Goal: Task Accomplishment & Management: Manage account settings

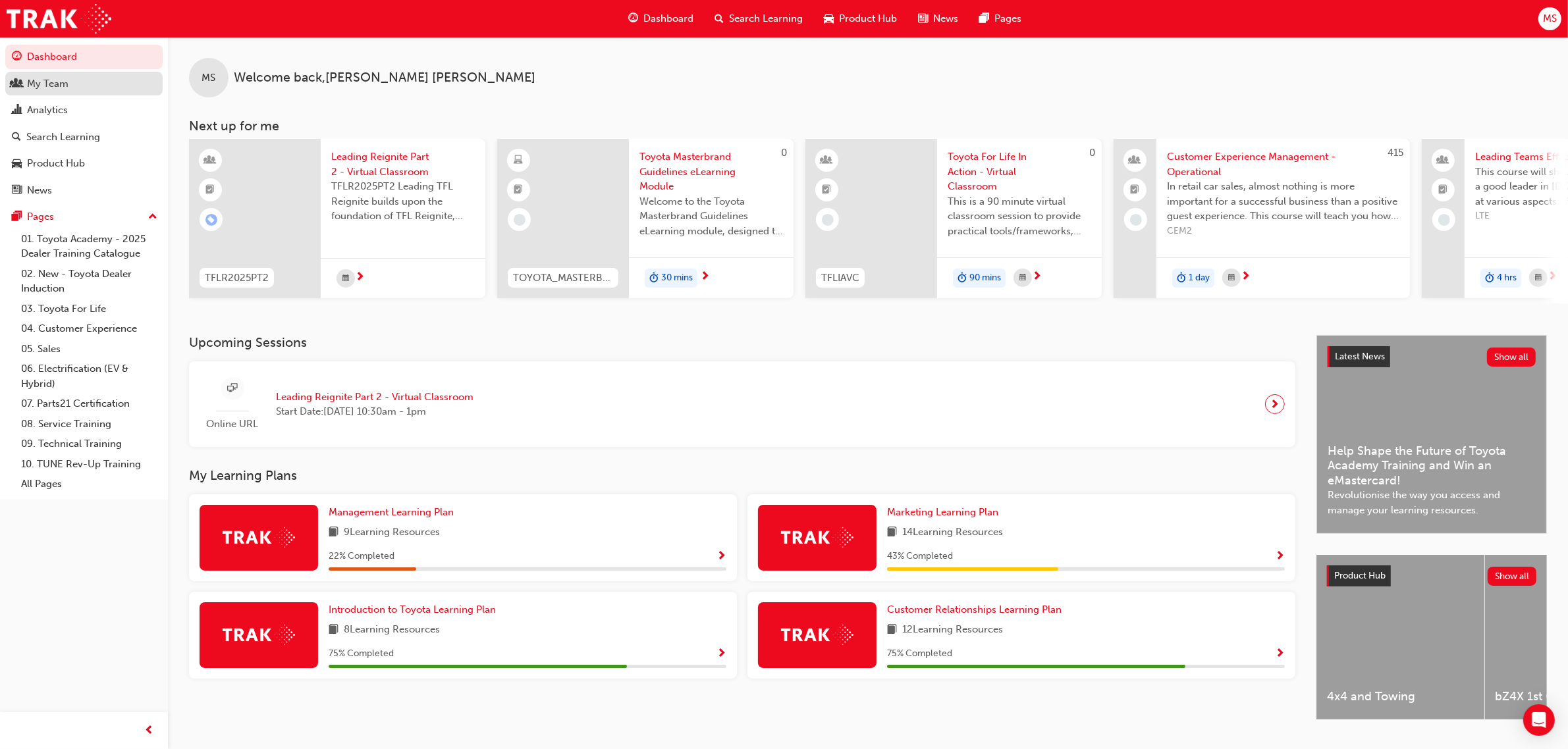
click at [58, 77] on div "My Team" at bounding box center [48, 84] width 41 height 15
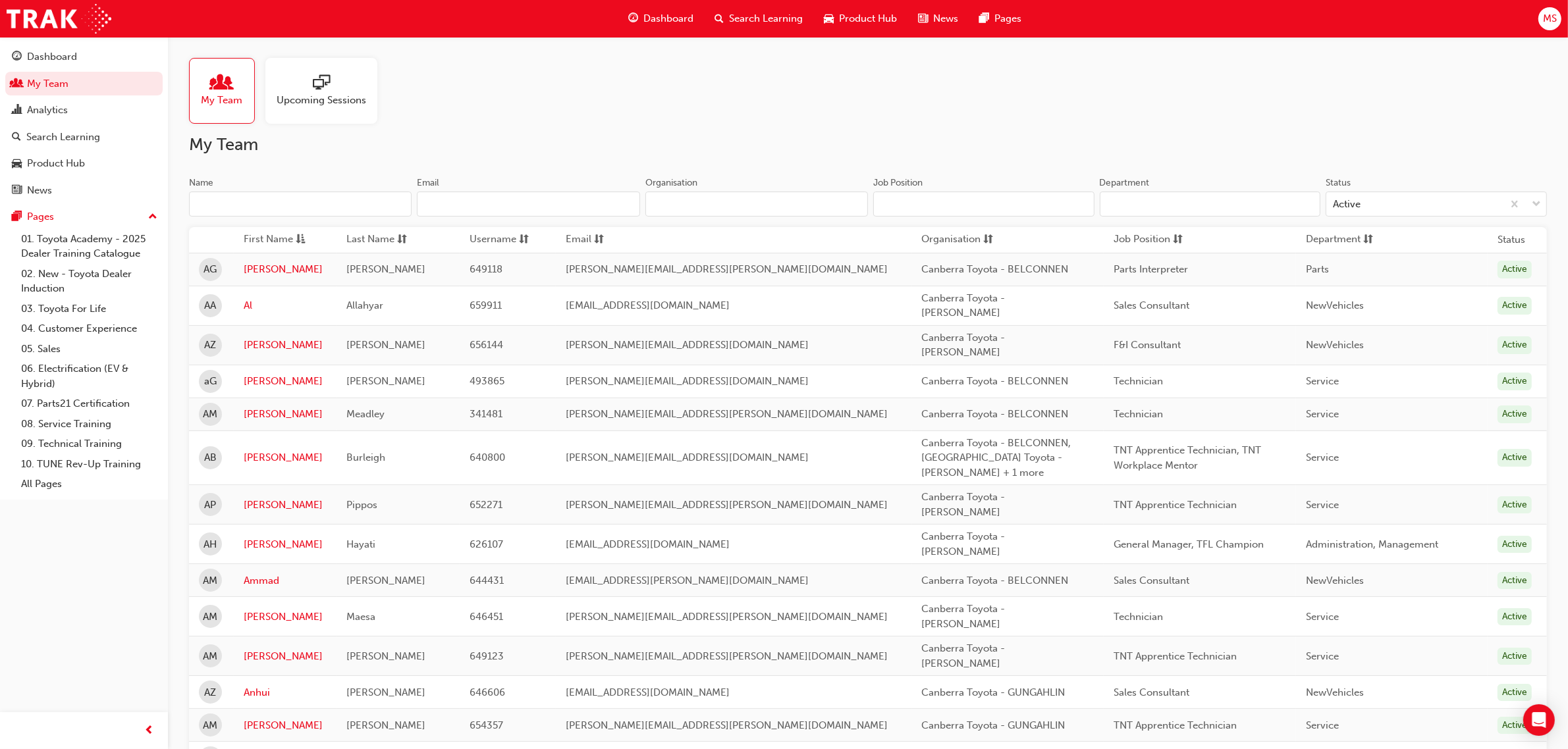
click at [254, 205] on input "Name" at bounding box center [300, 204] width 222 height 25
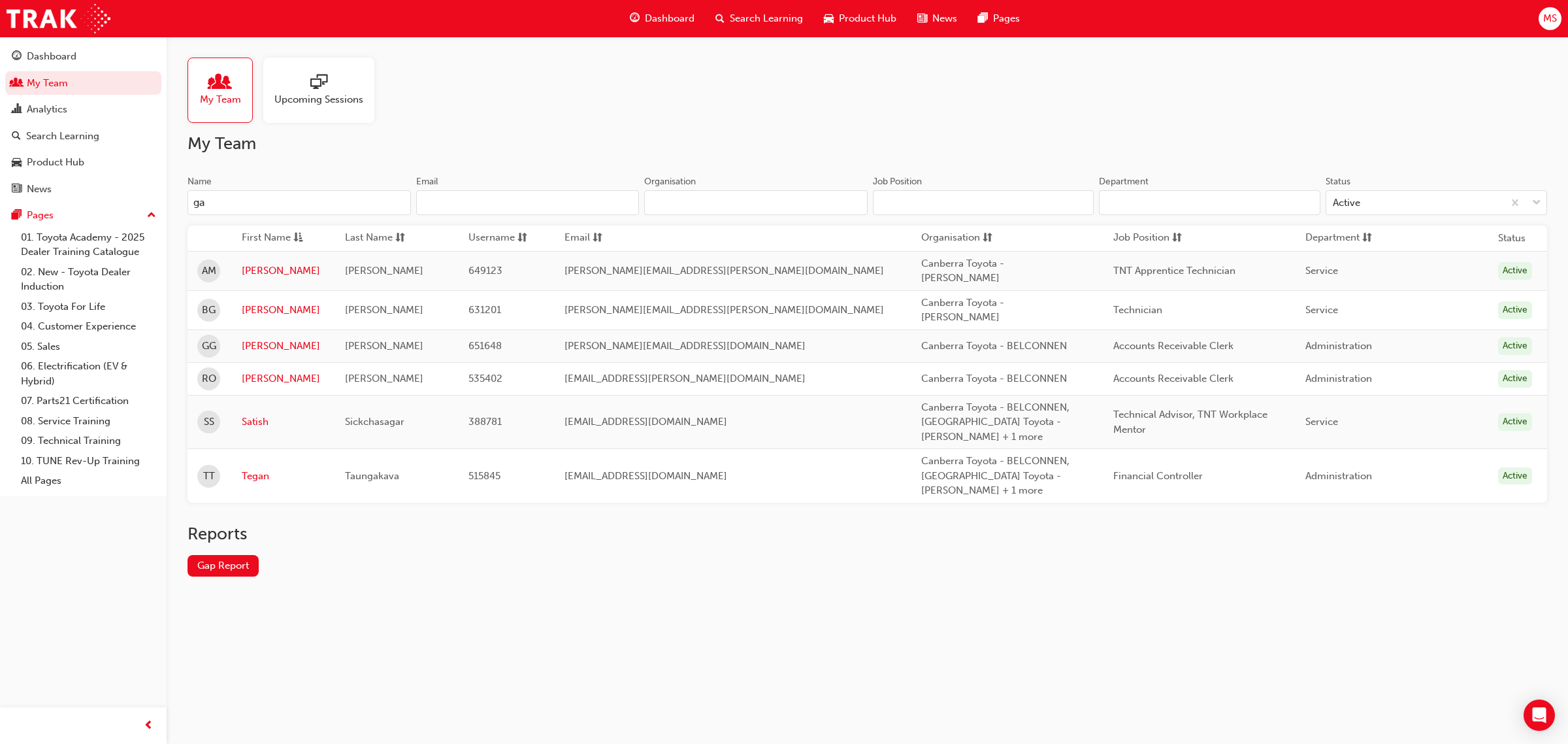
type input "gar"
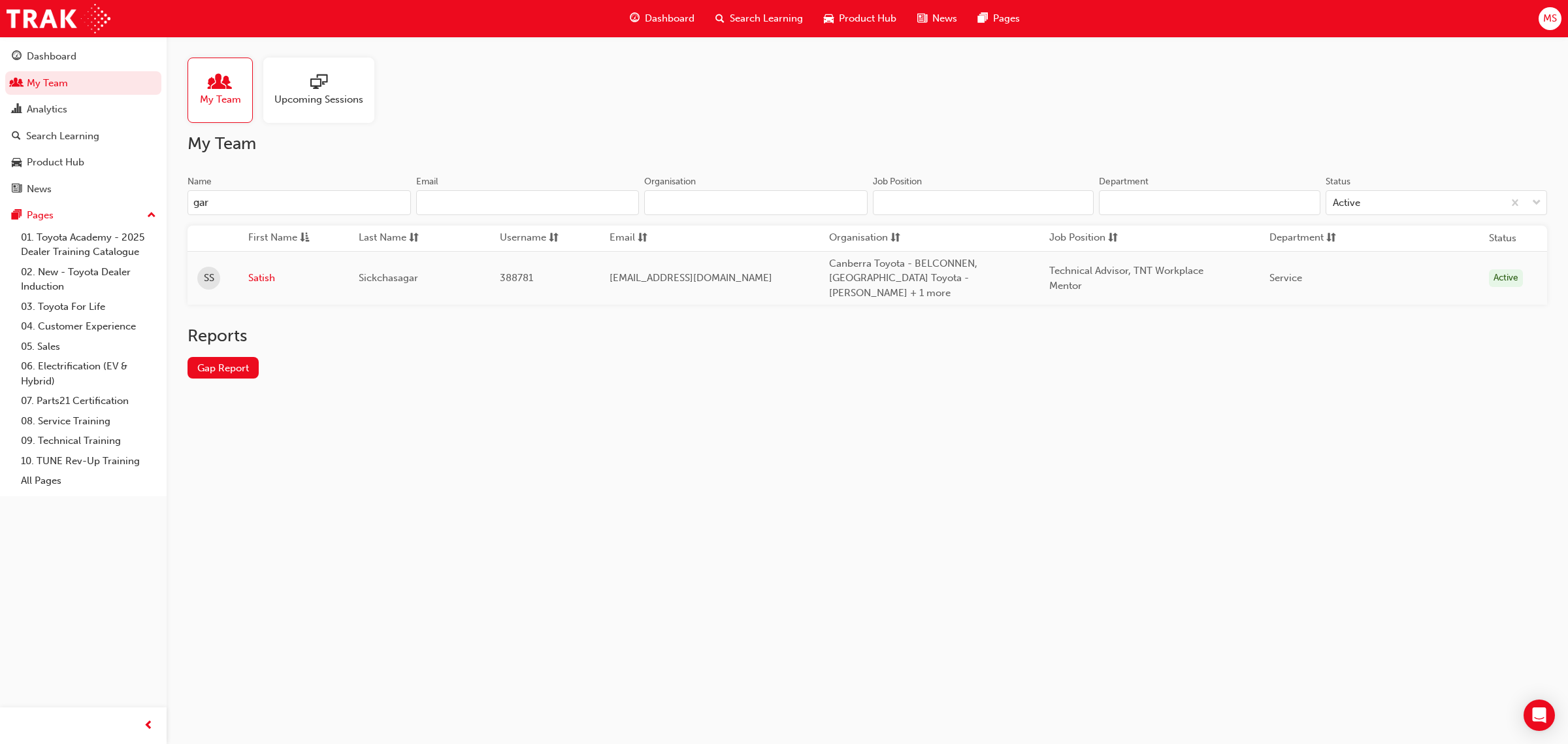
click at [110, 201] on div "Dashboard My Team Analytics Search Learning Product Hub News Pages Pages 01. To…" at bounding box center [784, 372] width 1568 height 744
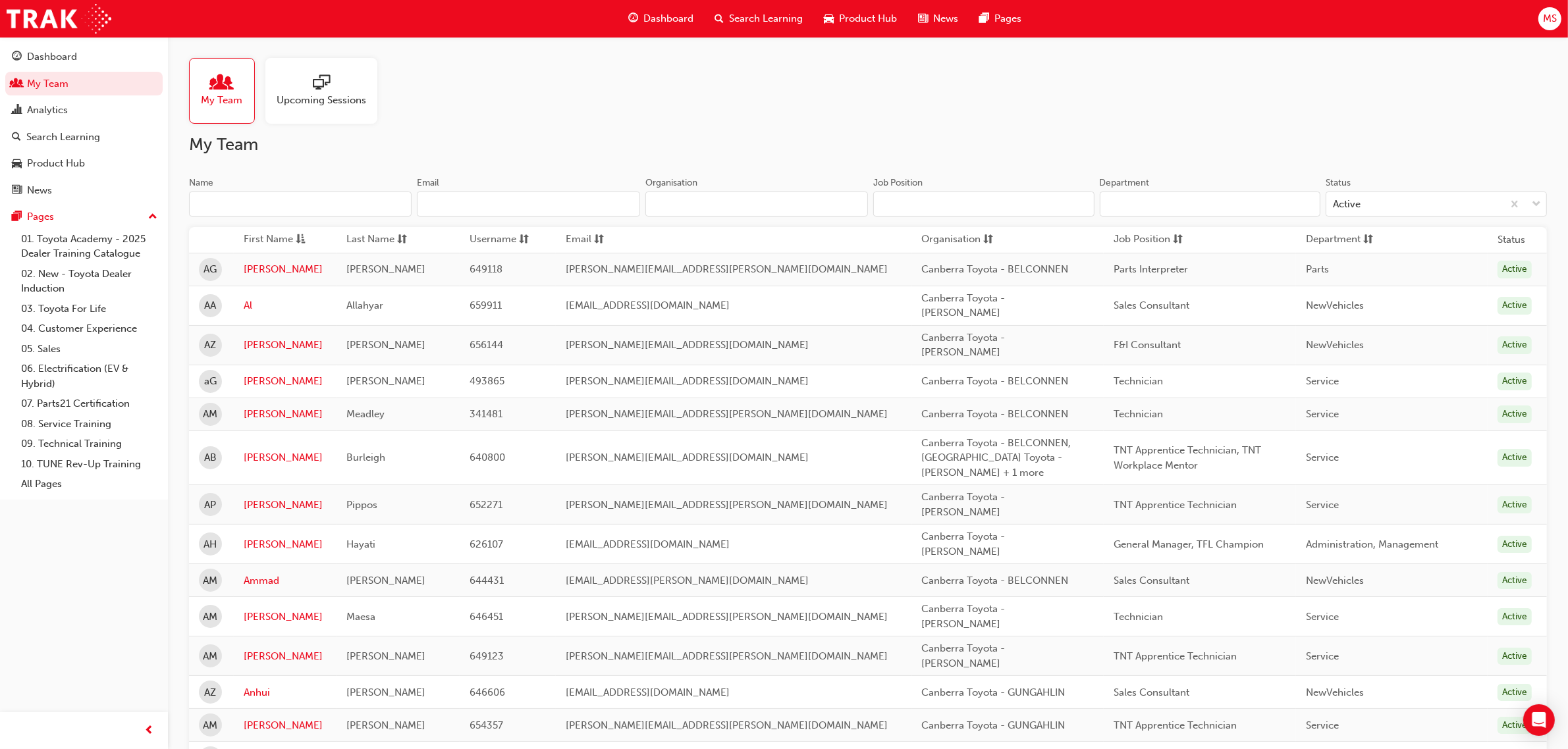
click at [542, 202] on input "Email" at bounding box center [528, 204] width 222 height 25
click at [298, 202] on input "Name" at bounding box center [300, 204] width 222 height 25
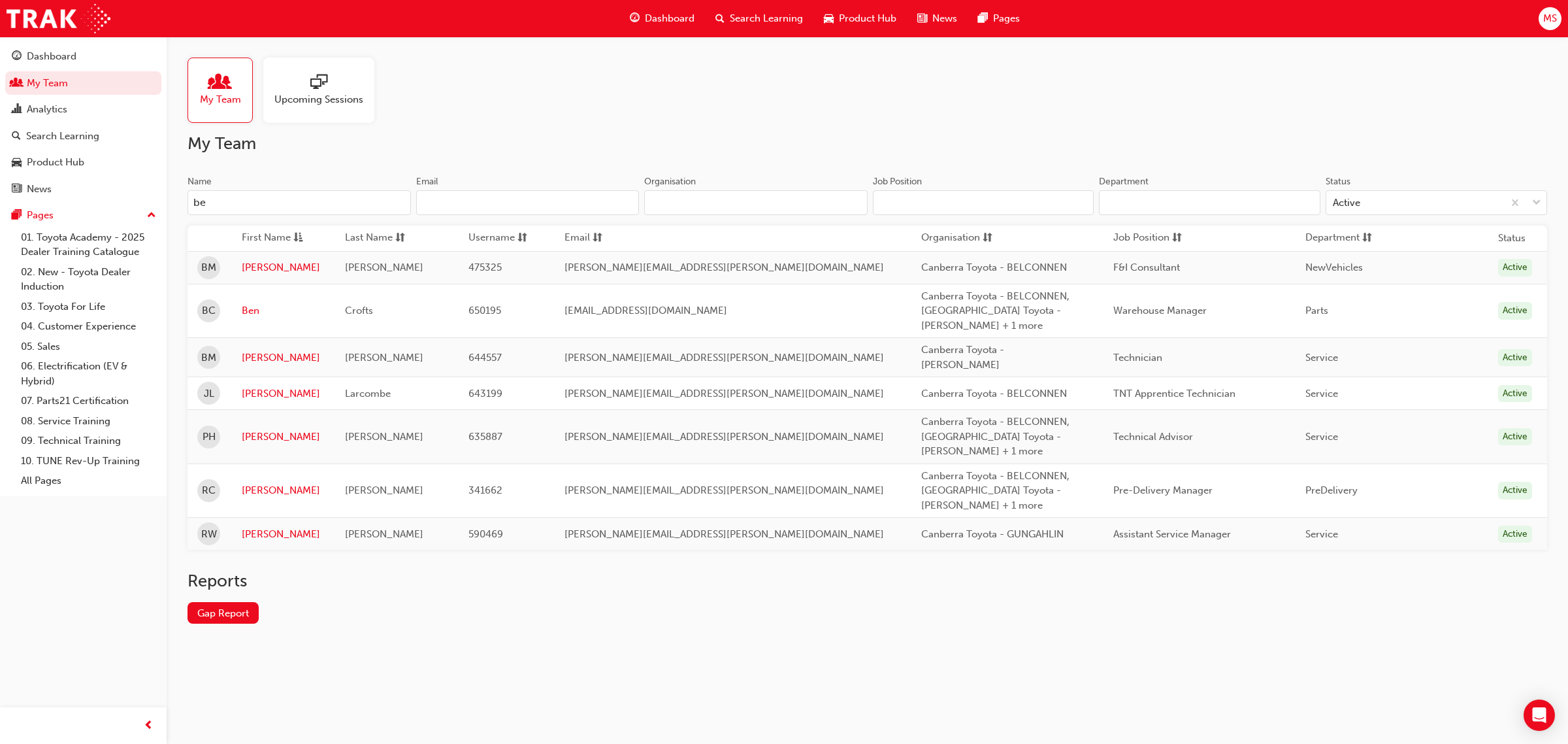
type input "b"
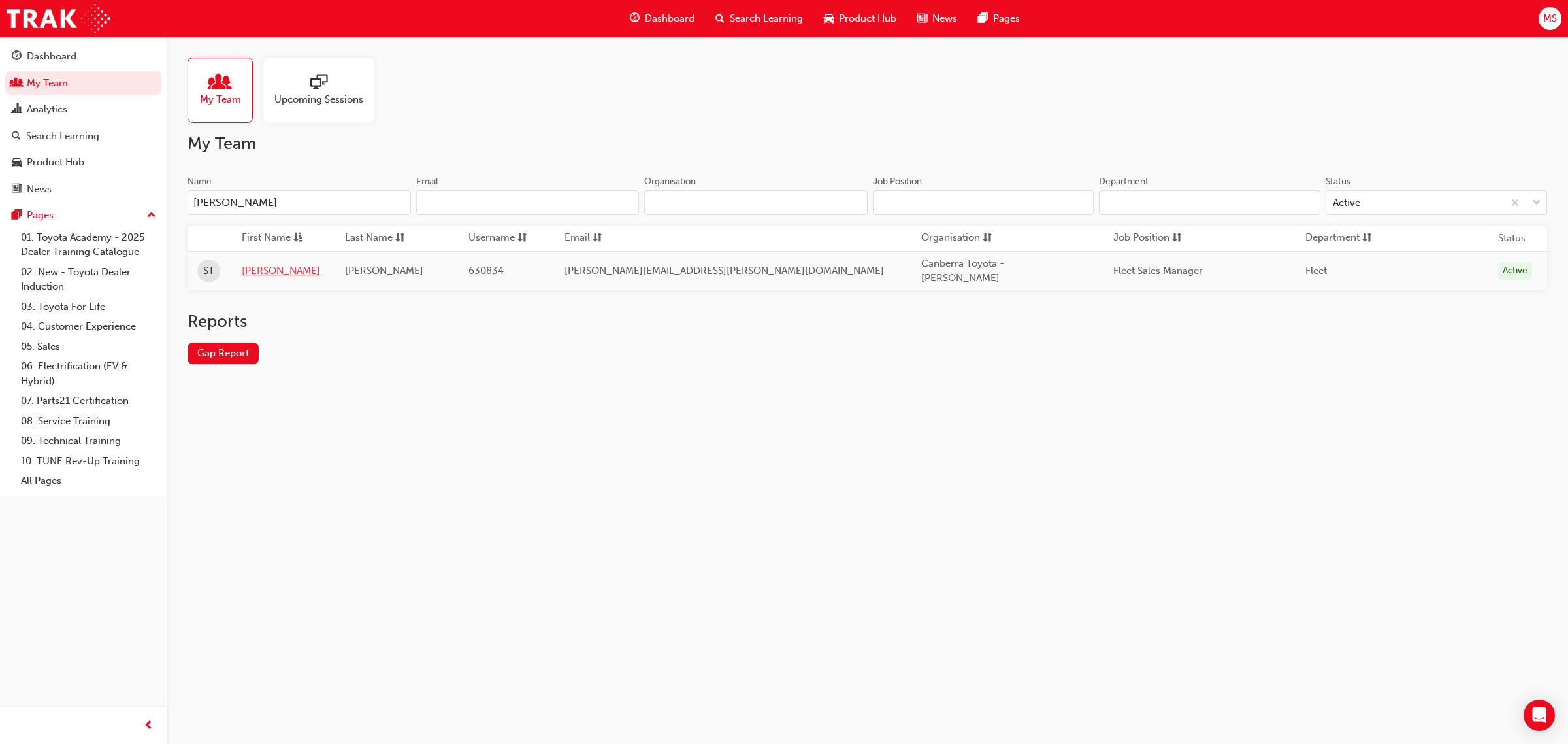
type input "sam"
click at [266, 271] on link "Samuel" at bounding box center [284, 271] width 84 height 15
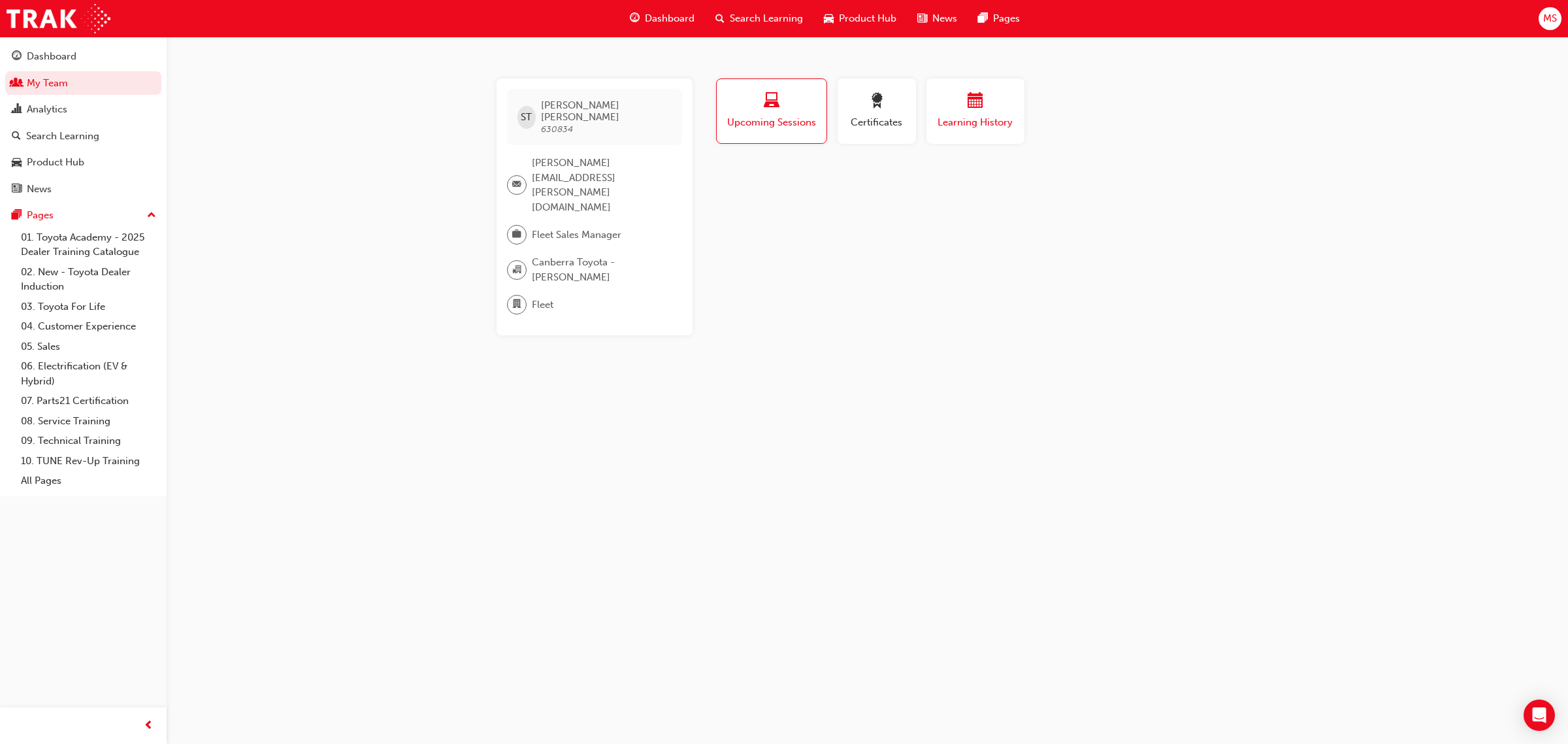
click at [985, 128] on span "Learning History" at bounding box center [975, 123] width 78 height 15
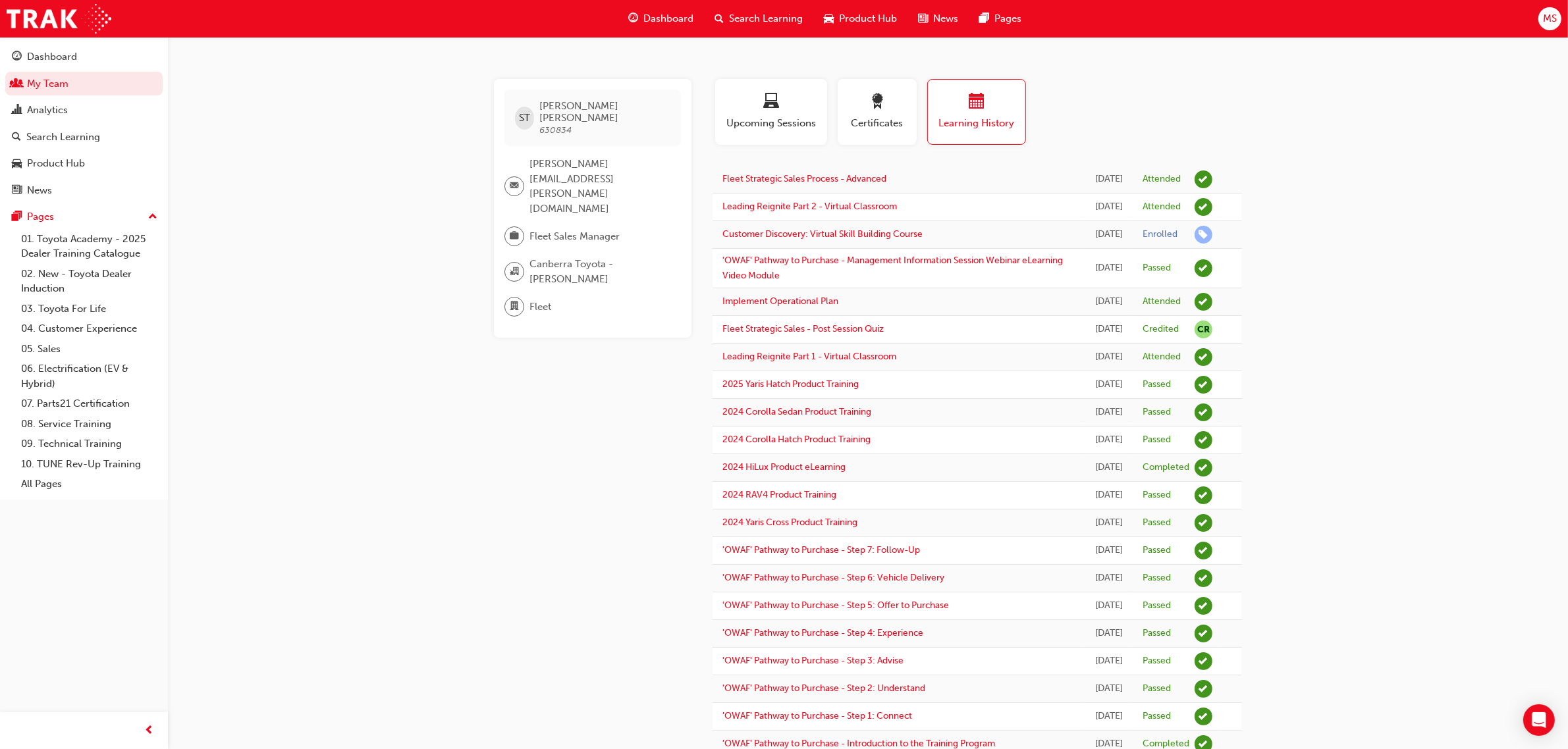
drag, startPoint x: 1317, startPoint y: 224, endPoint x: 1359, endPoint y: 234, distance: 43.2
click at [97, 95] on link "My Team" at bounding box center [84, 84] width 157 height 25
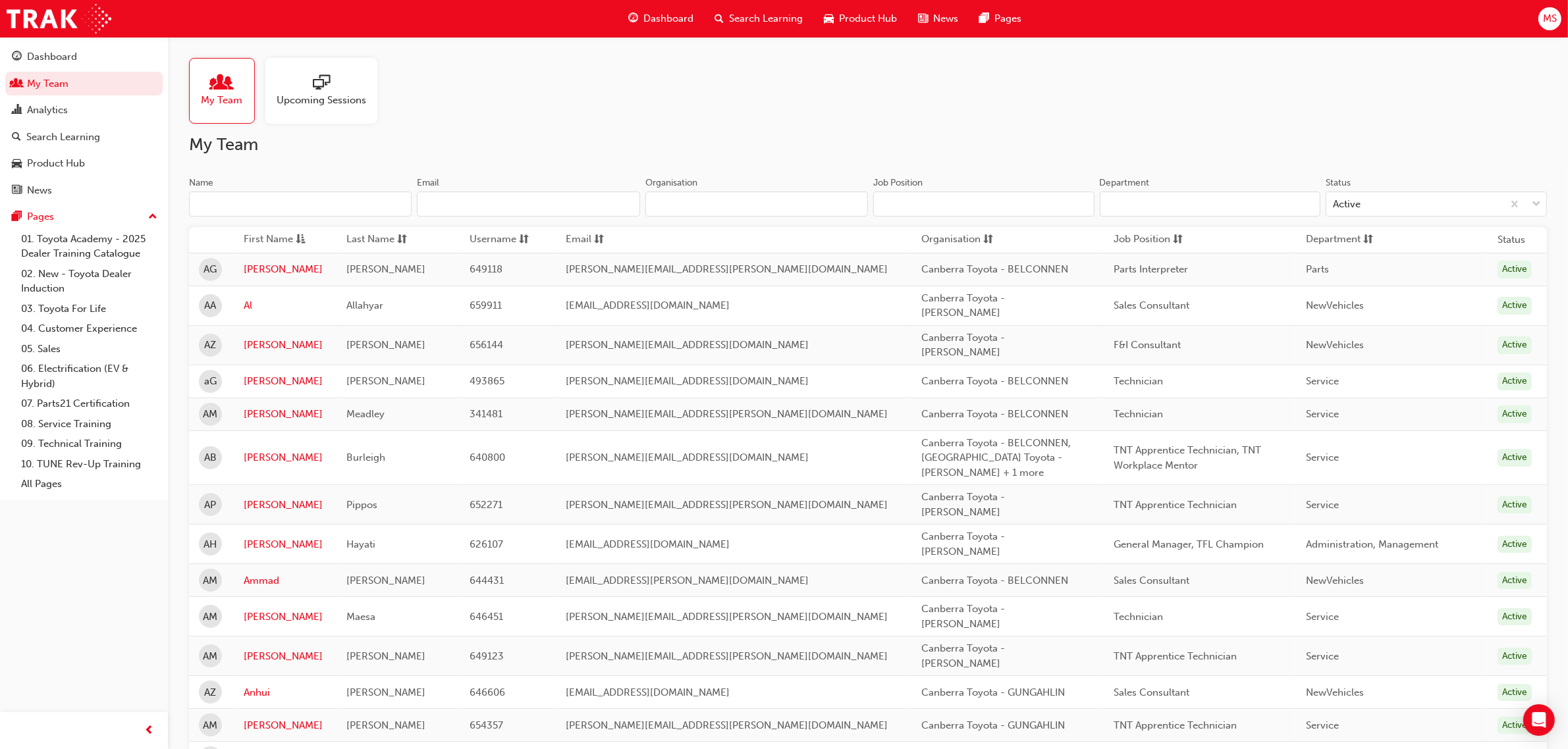
click at [278, 205] on input "Name" at bounding box center [300, 204] width 222 height 25
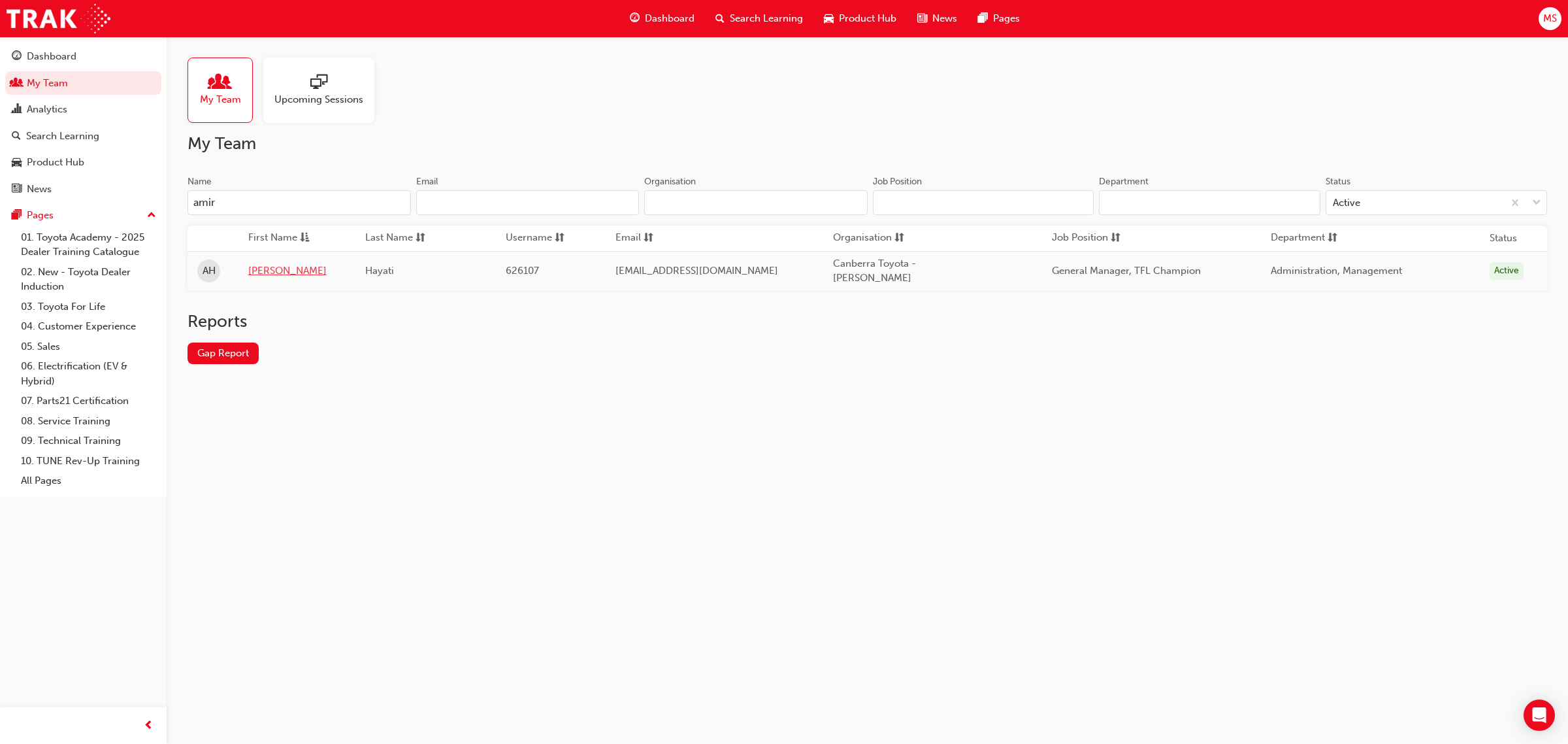
type input "amir"
click at [263, 263] on link "[PERSON_NAME]" at bounding box center [297, 271] width 97 height 15
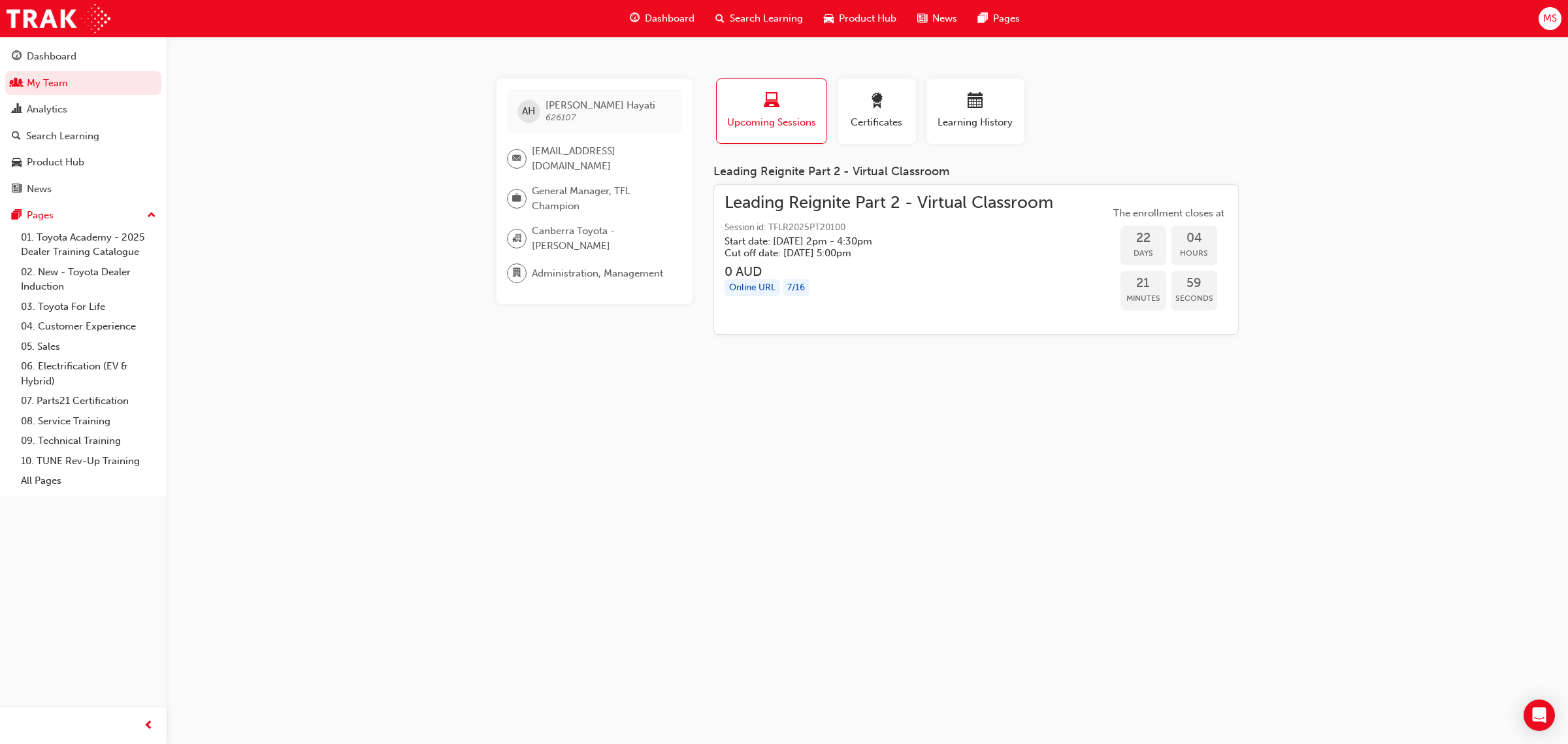
click at [1359, 174] on div "AH Amir Hayati 626107 amir.hayati@canberratoyota.com.au General Manager, TFL Ch…" at bounding box center [784, 372] width 1568 height 744
click at [38, 136] on div "Search Learning" at bounding box center [62, 136] width 73 height 15
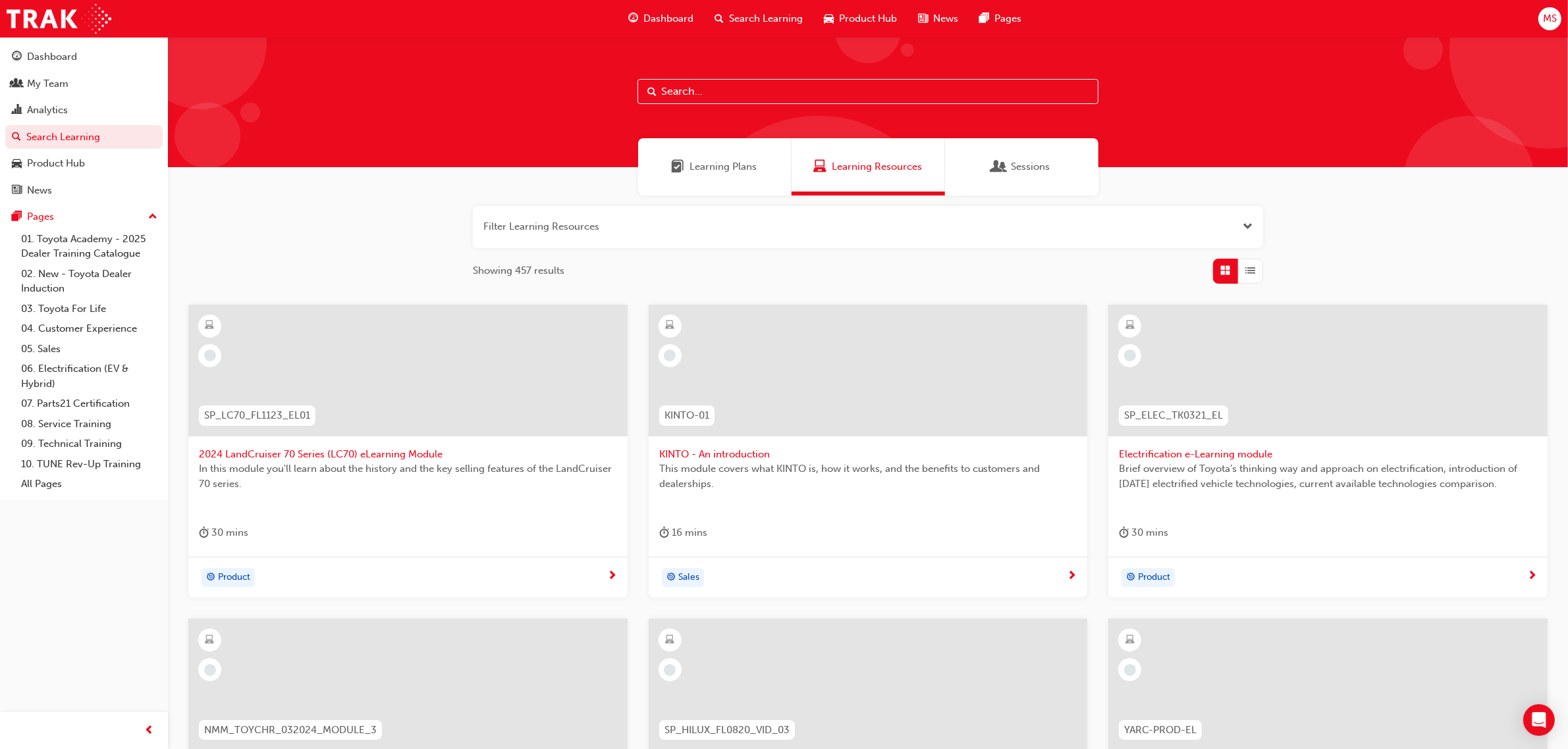
click at [769, 99] on input "text" at bounding box center [868, 91] width 461 height 25
click at [57, 87] on div "My Team" at bounding box center [48, 84] width 41 height 15
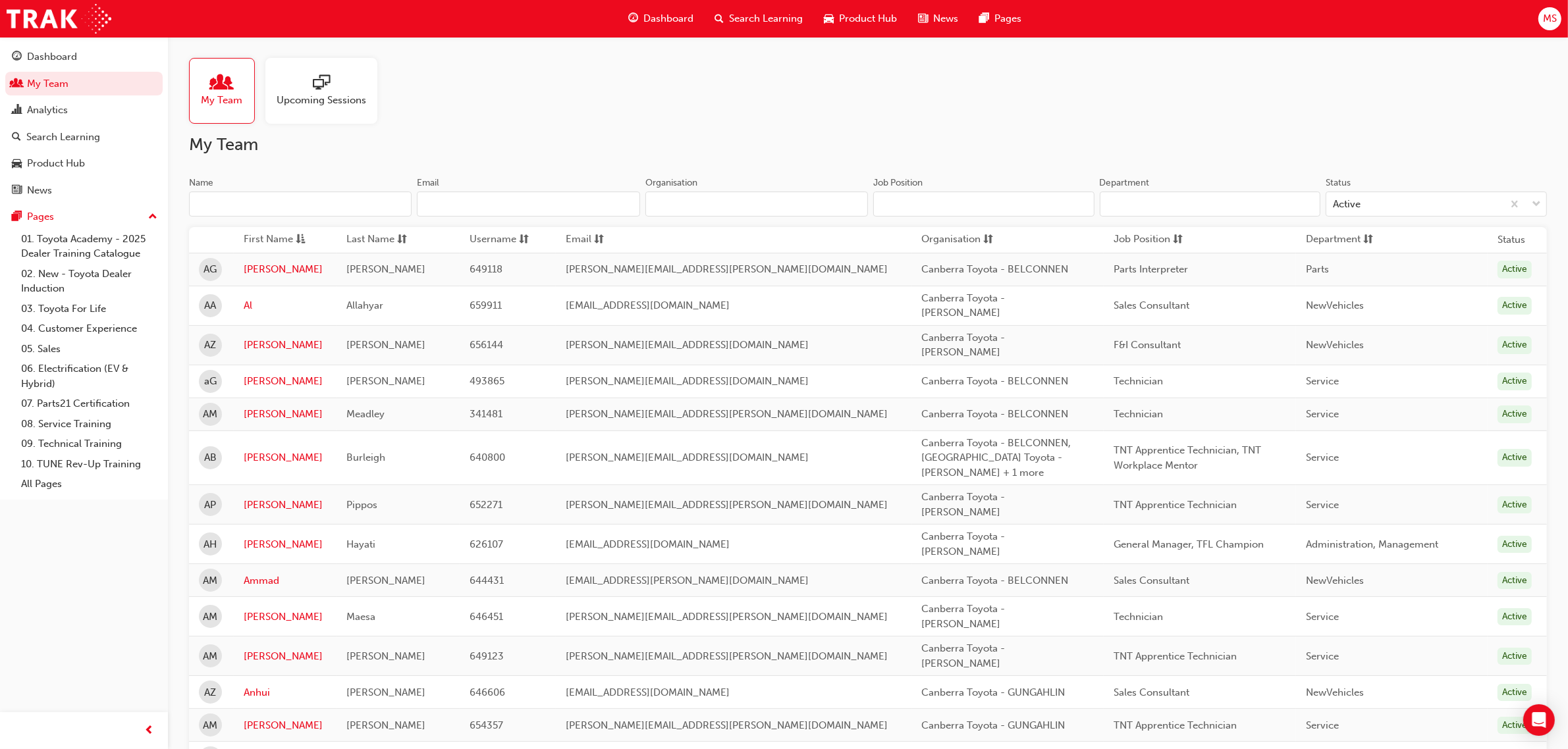
click at [929, 215] on input "Job Position" at bounding box center [983, 204] width 221 height 25
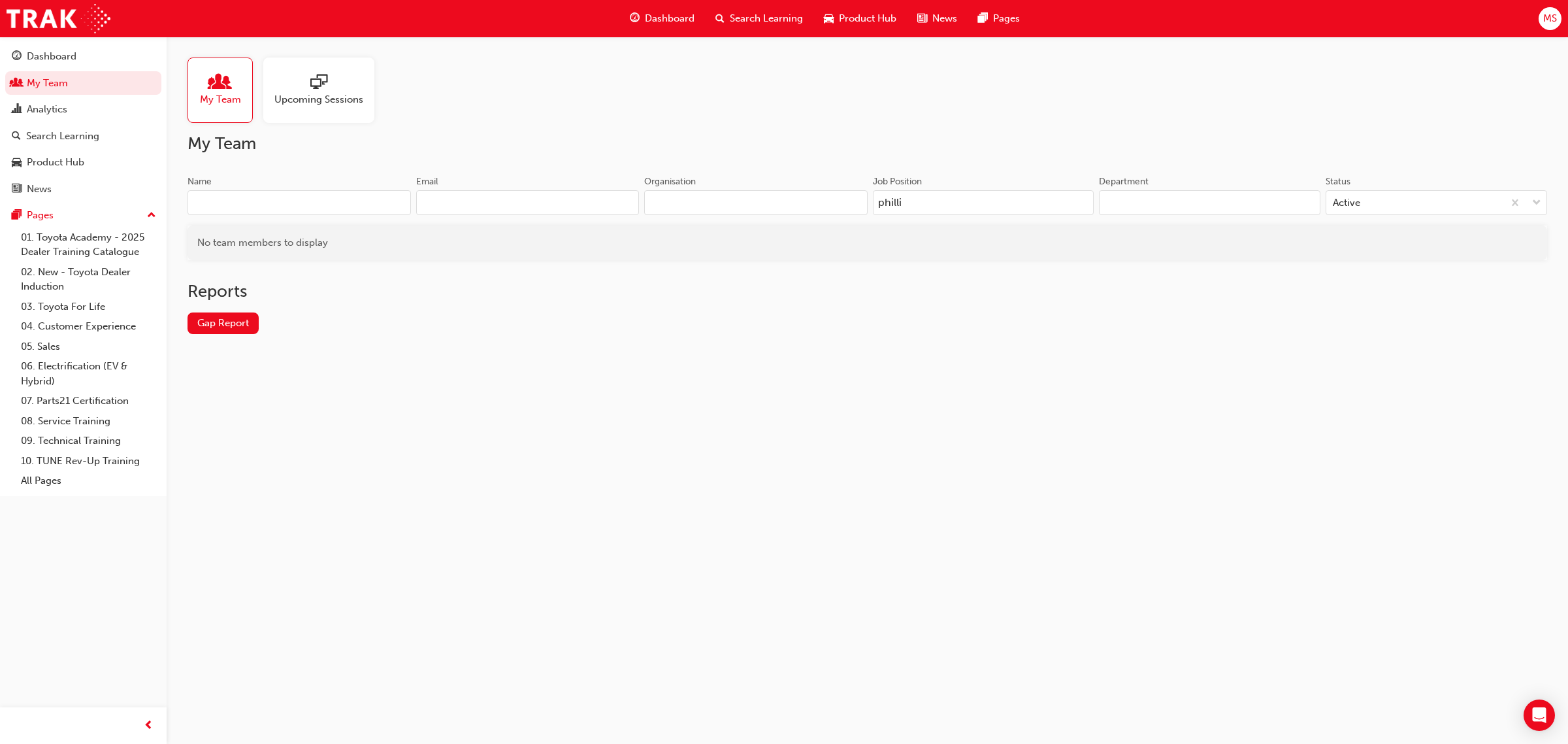
type input "phillip"
drag, startPoint x: 961, startPoint y: 204, endPoint x: 746, endPoint y: 221, distance: 215.7
click at [746, 221] on div "Name Email Organisation Job Position phillip Department Status Active" at bounding box center [867, 200] width 1359 height 51
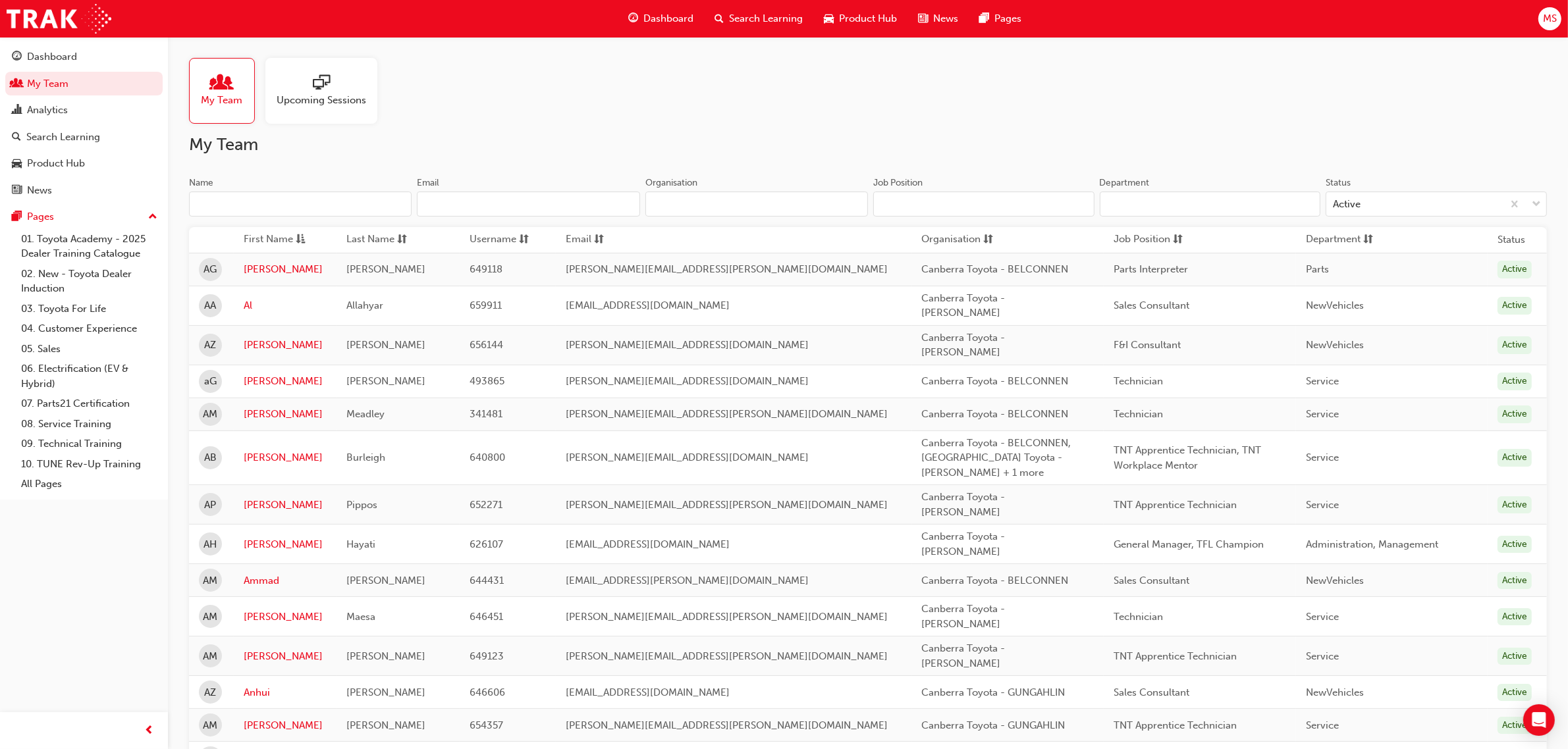
click at [693, 209] on input "Organisation" at bounding box center [756, 204] width 222 height 25
paste input "phillip"
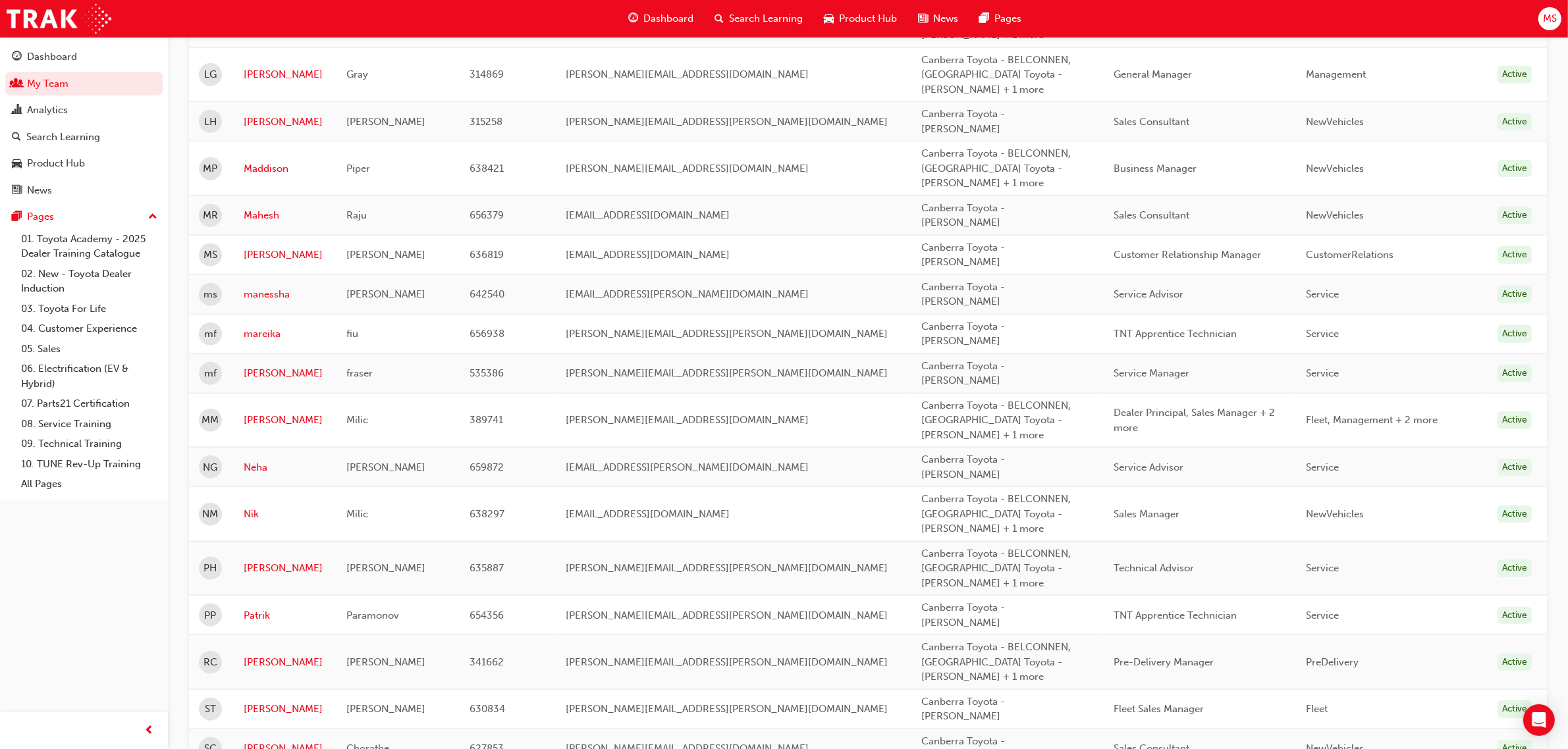
scroll to position [1754, 0]
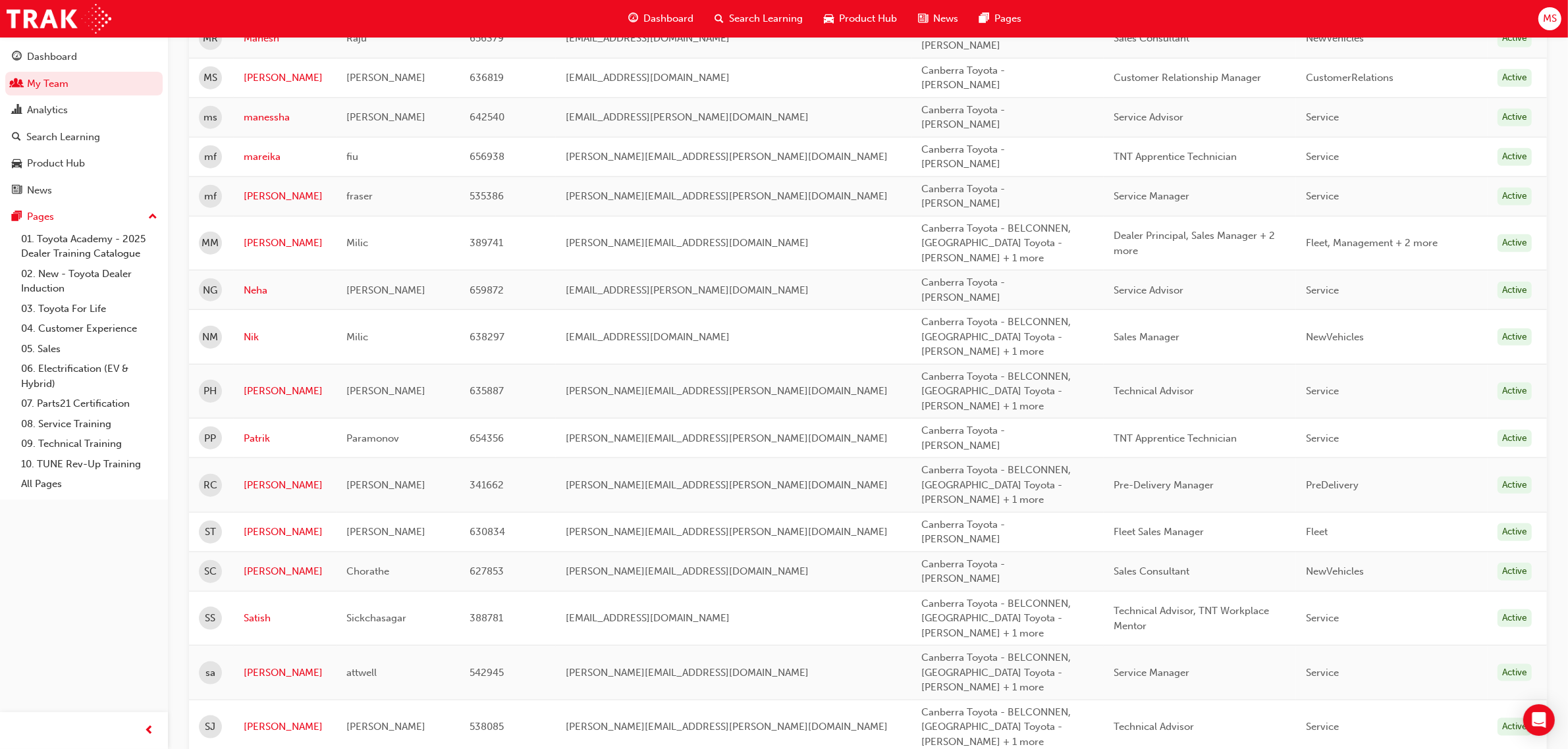
type input "phillip"
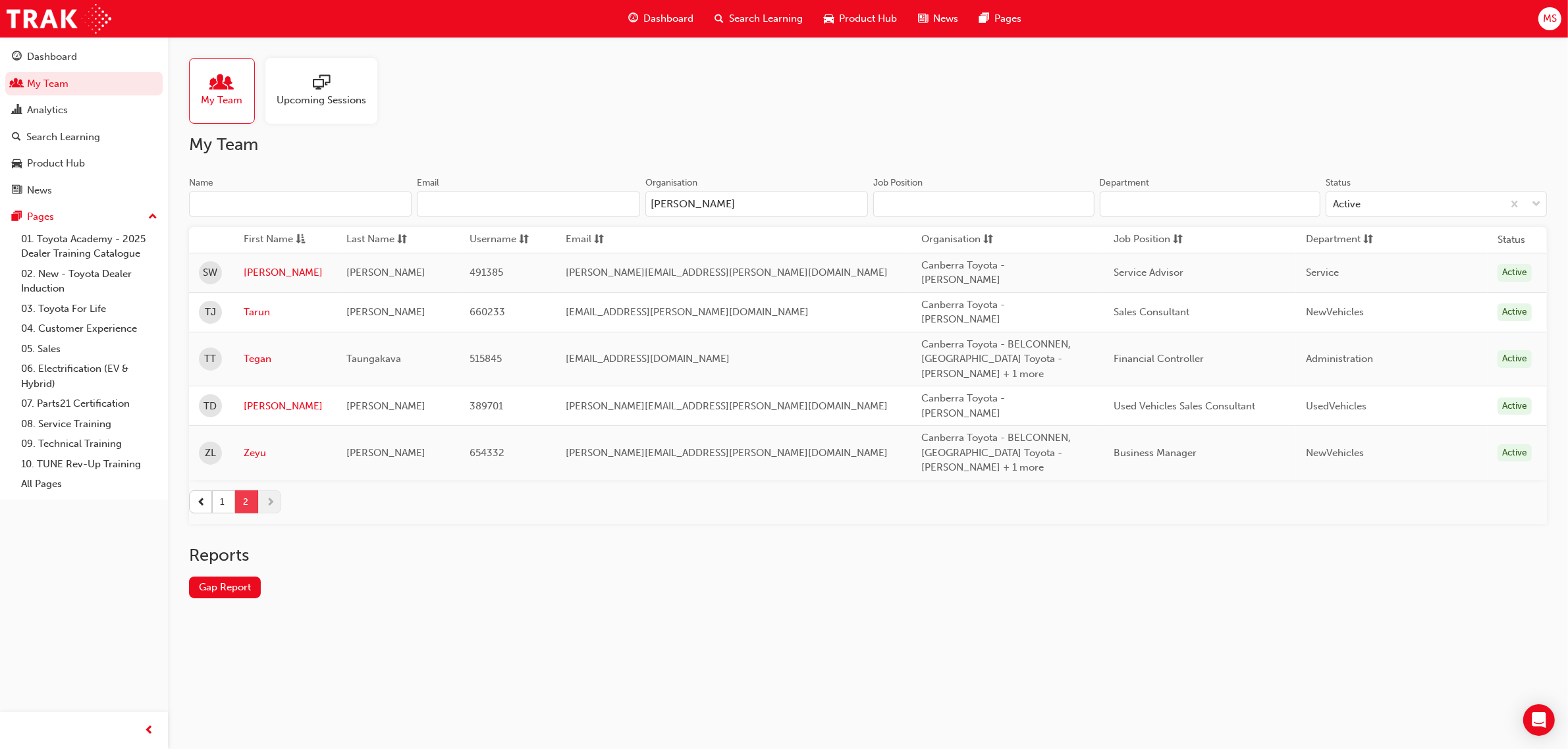
scroll to position [0, 0]
click at [759, 545] on h2 "Reports" at bounding box center [874, 555] width 1370 height 21
click at [219, 490] on button "1" at bounding box center [223, 501] width 23 height 23
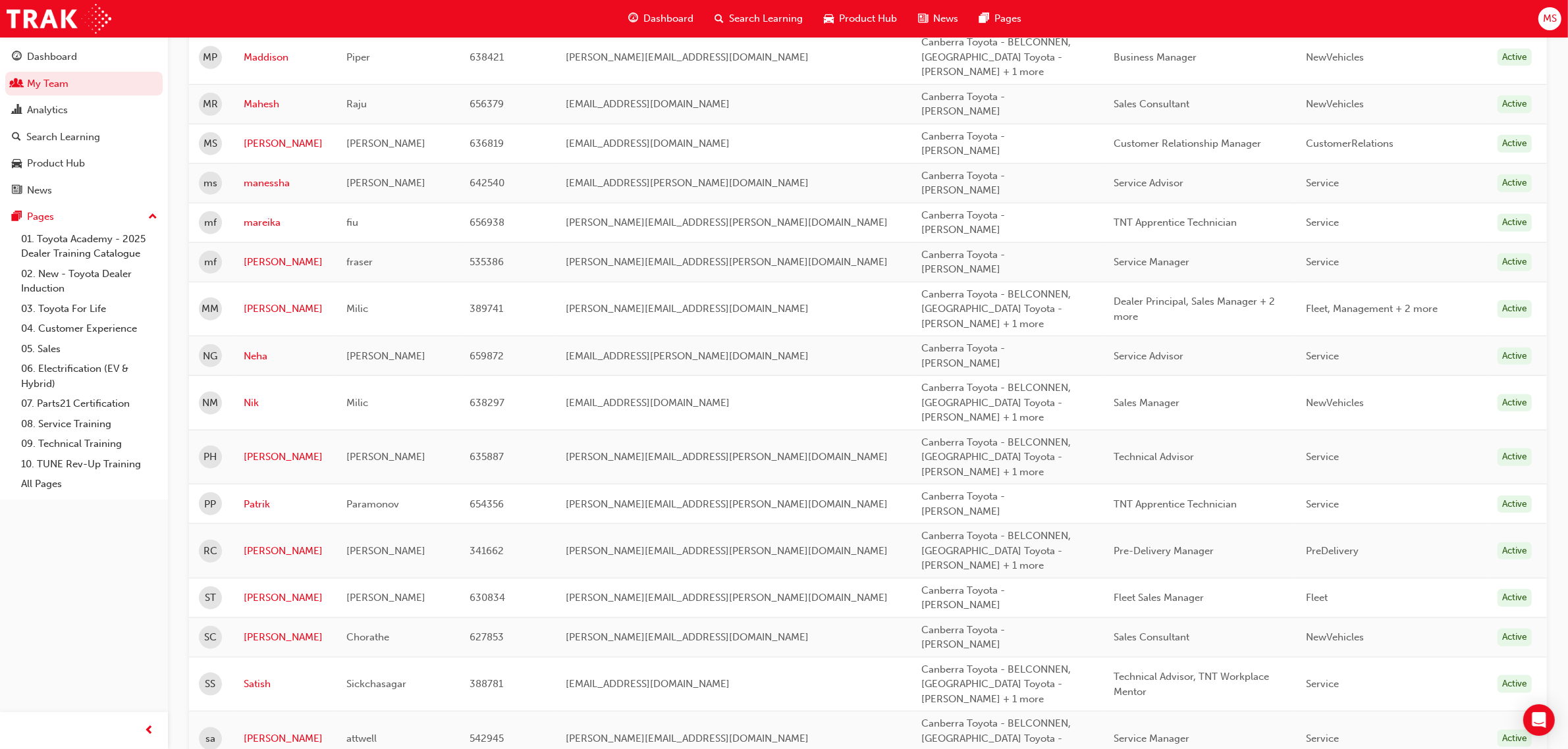
scroll to position [1754, 0]
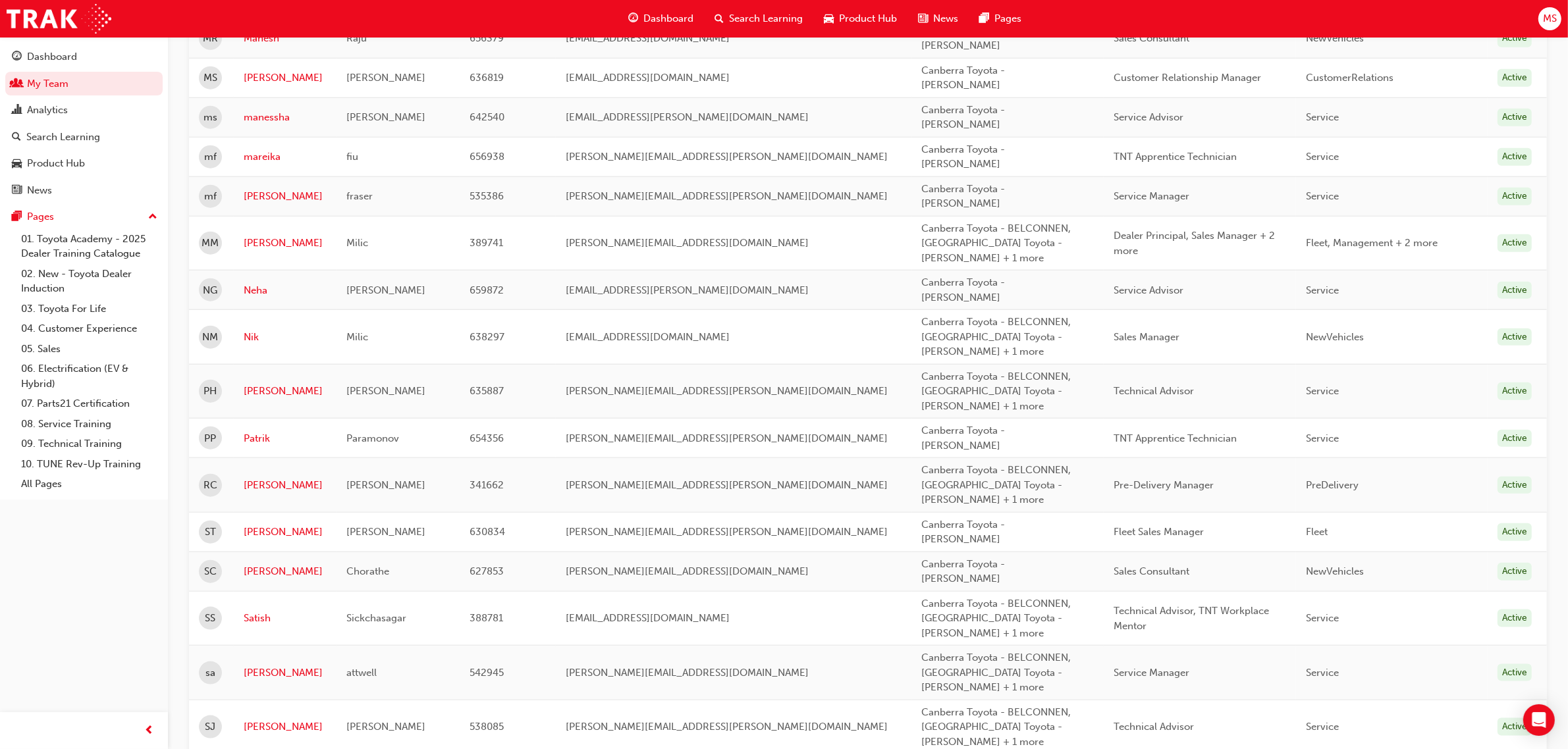
click at [377, 665] on div "attwell" at bounding box center [396, 673] width 99 height 15
click at [382, 612] on span "Sickchasagar" at bounding box center [377, 617] width 60 height 11
click at [384, 565] on span "Chorathe" at bounding box center [368, 570] width 43 height 11
click at [377, 526] on span "Truesdale" at bounding box center [386, 531] width 79 height 11
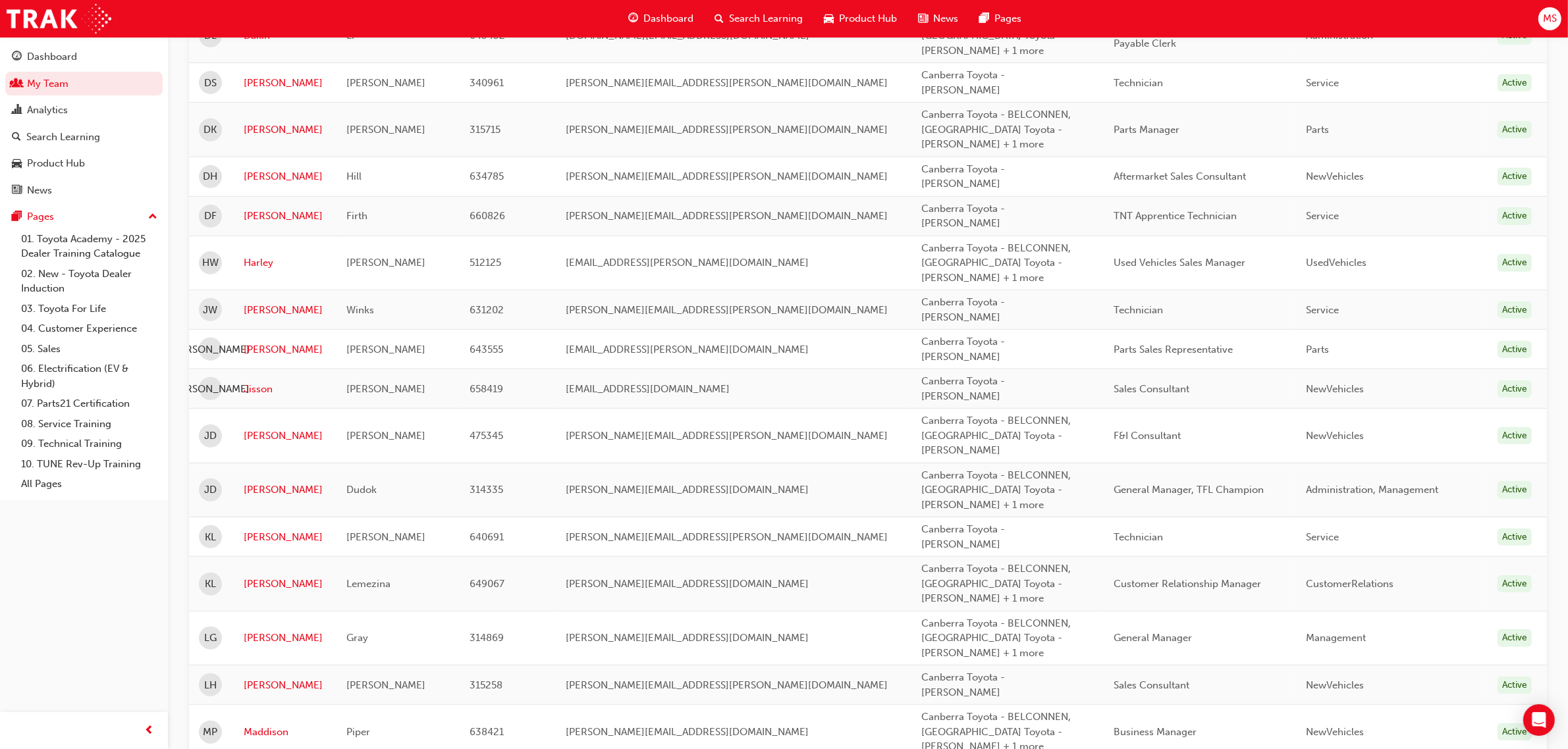
scroll to position [931, 0]
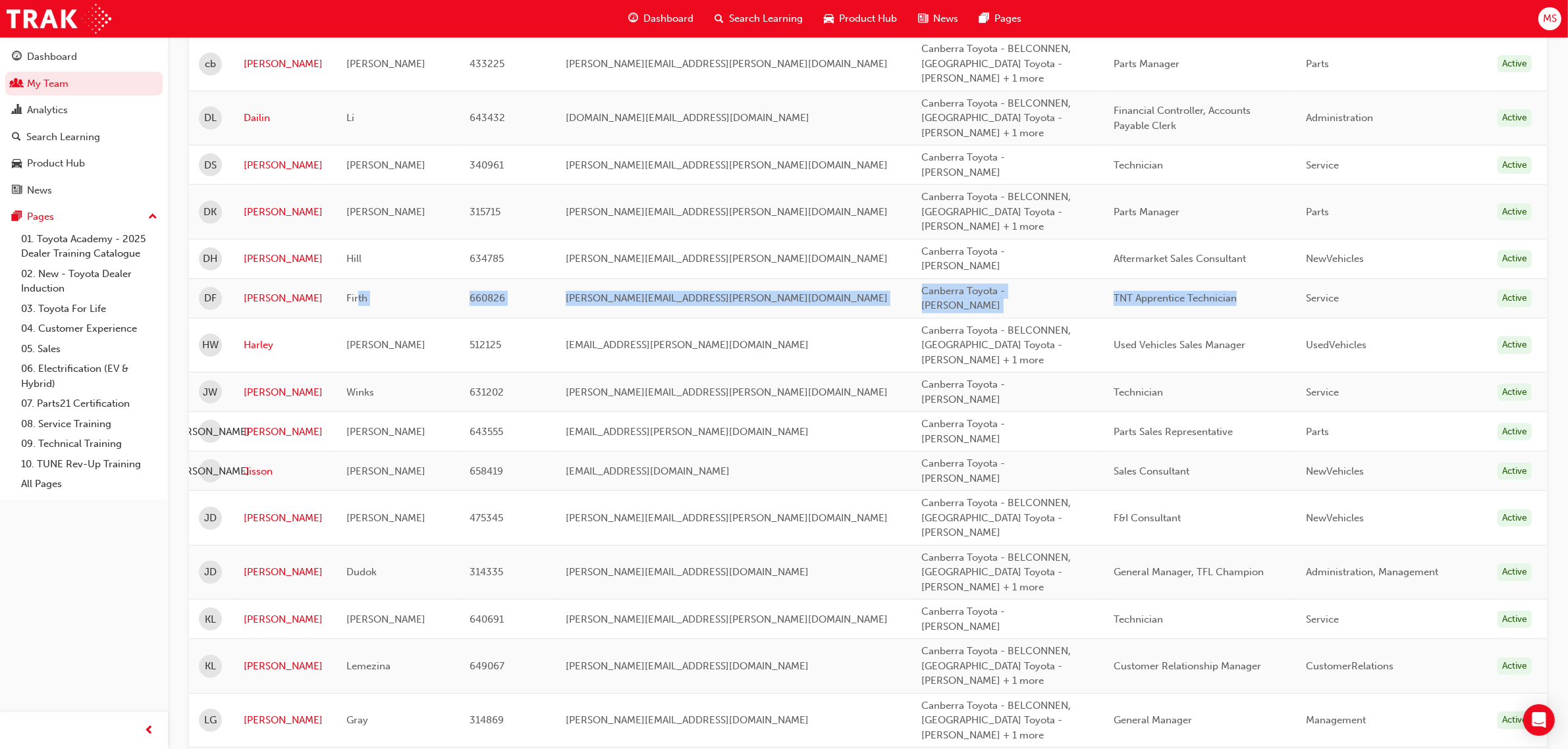
drag, startPoint x: 365, startPoint y: 209, endPoint x: 1214, endPoint y: 215, distance: 849.0
click at [1214, 278] on tr "DF Drew Firth 660826 michael.fraser@canberratoyota.com.au Canberra Toyota - PHI…" at bounding box center [868, 298] width 1358 height 40
click at [1162, 292] on span "TNT Apprentice Technician" at bounding box center [1175, 297] width 124 height 11
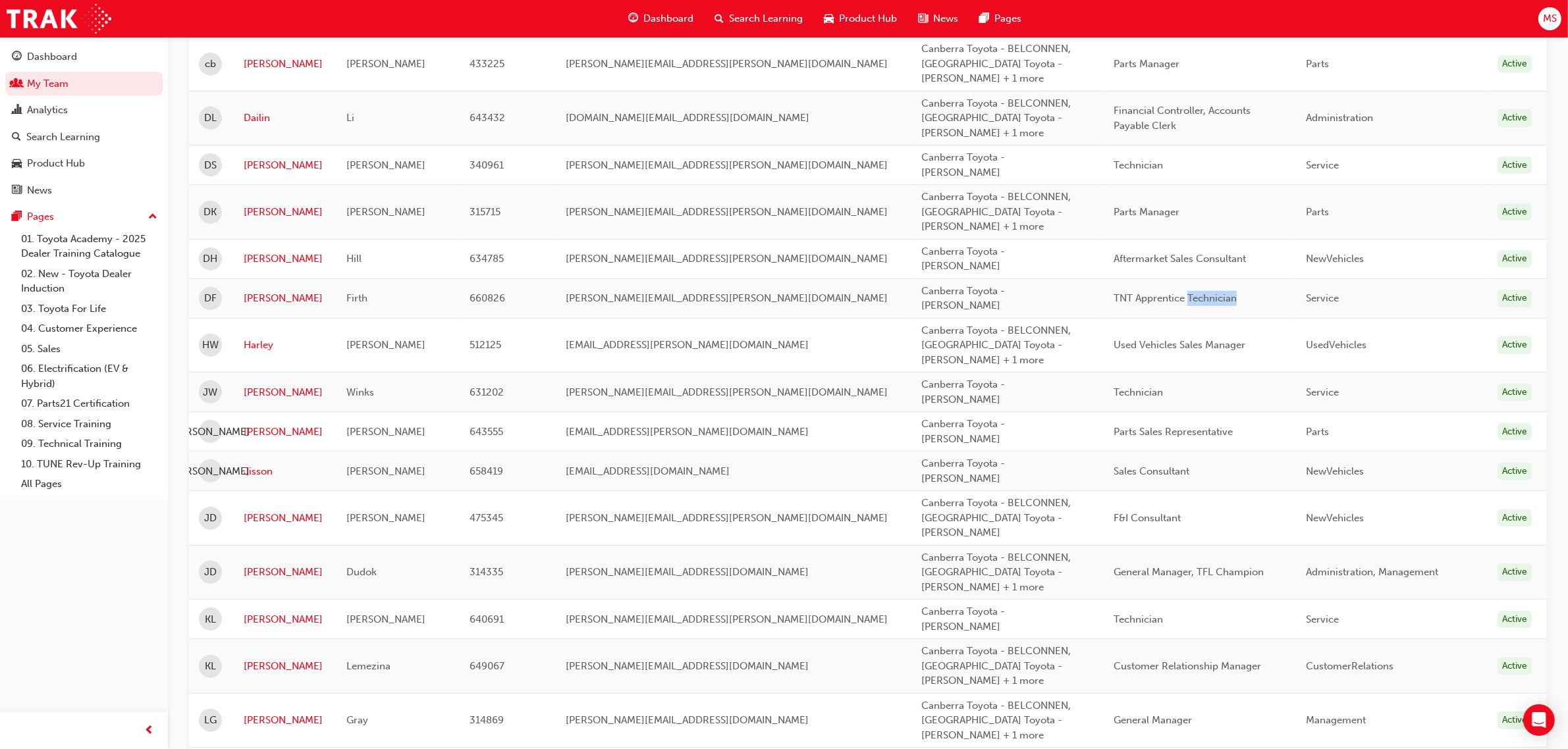
click at [1162, 292] on span "TNT Apprentice Technician" at bounding box center [1175, 297] width 124 height 11
click at [1114, 292] on span "TNT Apprentice Technician" at bounding box center [1175, 297] width 124 height 11
copy span "Apprentice"
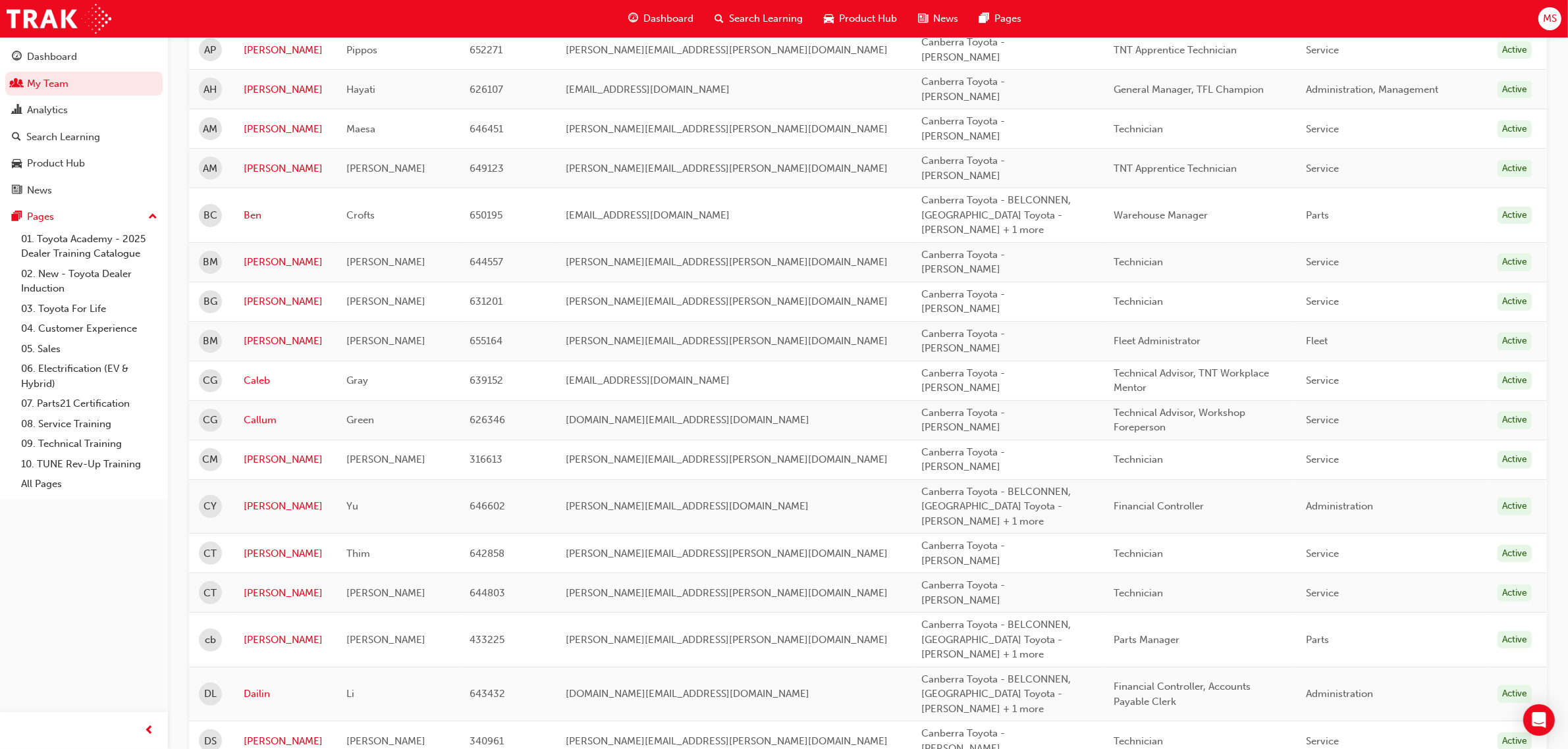
scroll to position [27, 0]
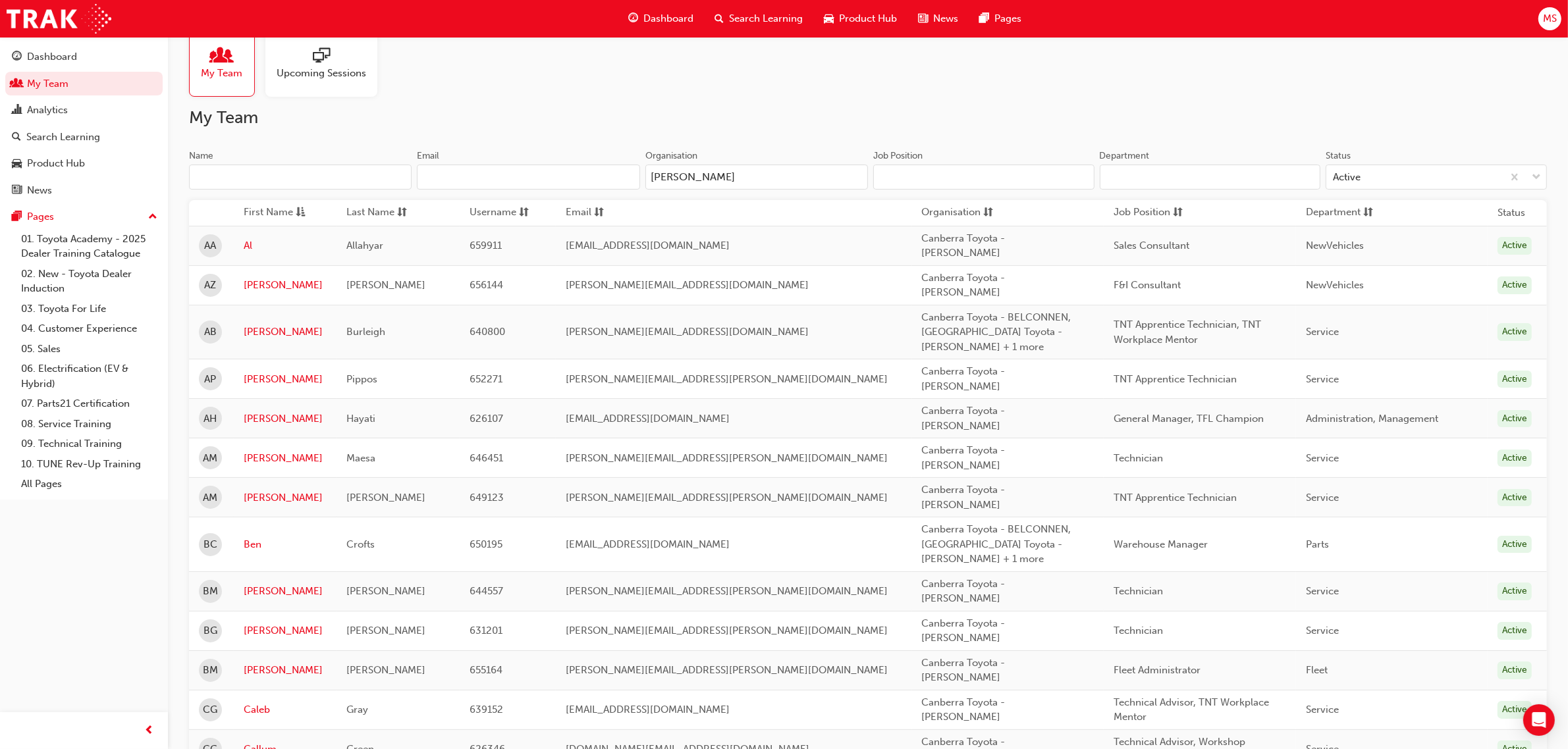
click at [979, 175] on input "Job Position" at bounding box center [983, 177] width 221 height 25
paste input "Apprentice"
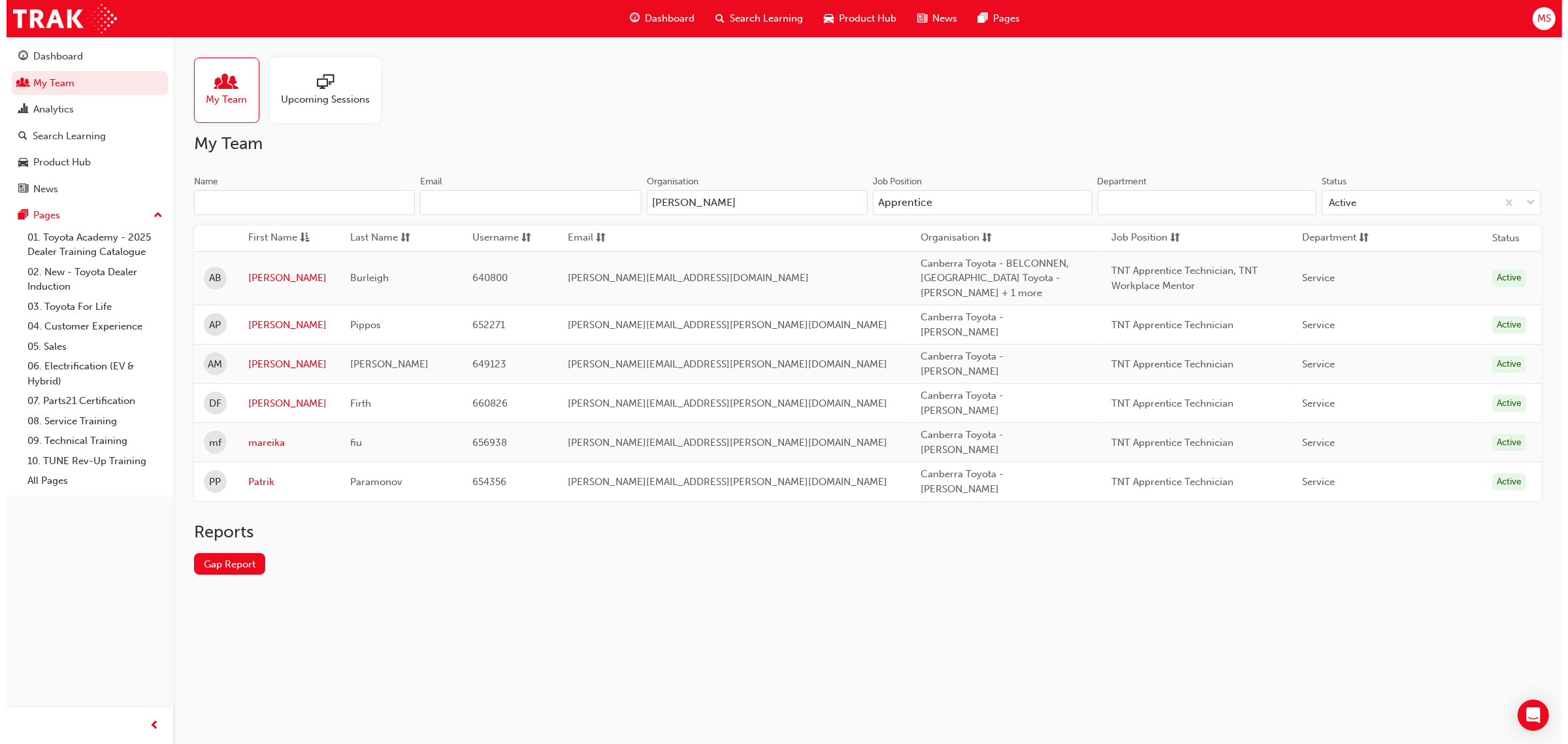
scroll to position [0, 0]
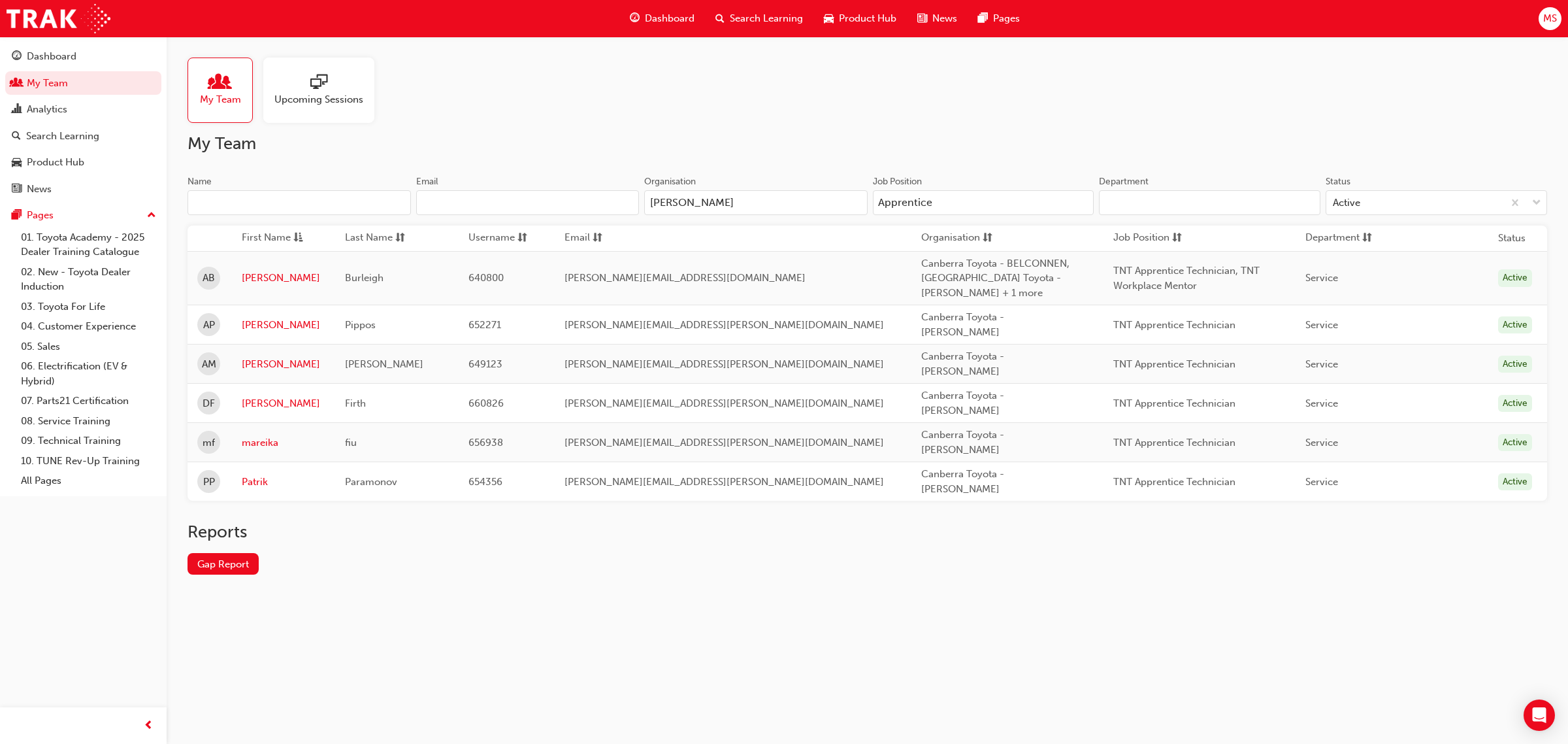
type input "Apprentice"
click at [1054, 103] on div "My Team Upcoming Sessions" at bounding box center [867, 91] width 1359 height 65
click at [808, 570] on div "My Team Upcoming Sessions My Team Name Email Organisation phillip Job Position …" at bounding box center [867, 326] width 1401 height 580
click at [534, 563] on div "Reports Gap Report" at bounding box center [867, 558] width 1359 height 74
click at [572, 590] on div "My Team Upcoming Sessions My Team Name Email Organisation phillip Job Position …" at bounding box center [784, 372] width 1568 height 744
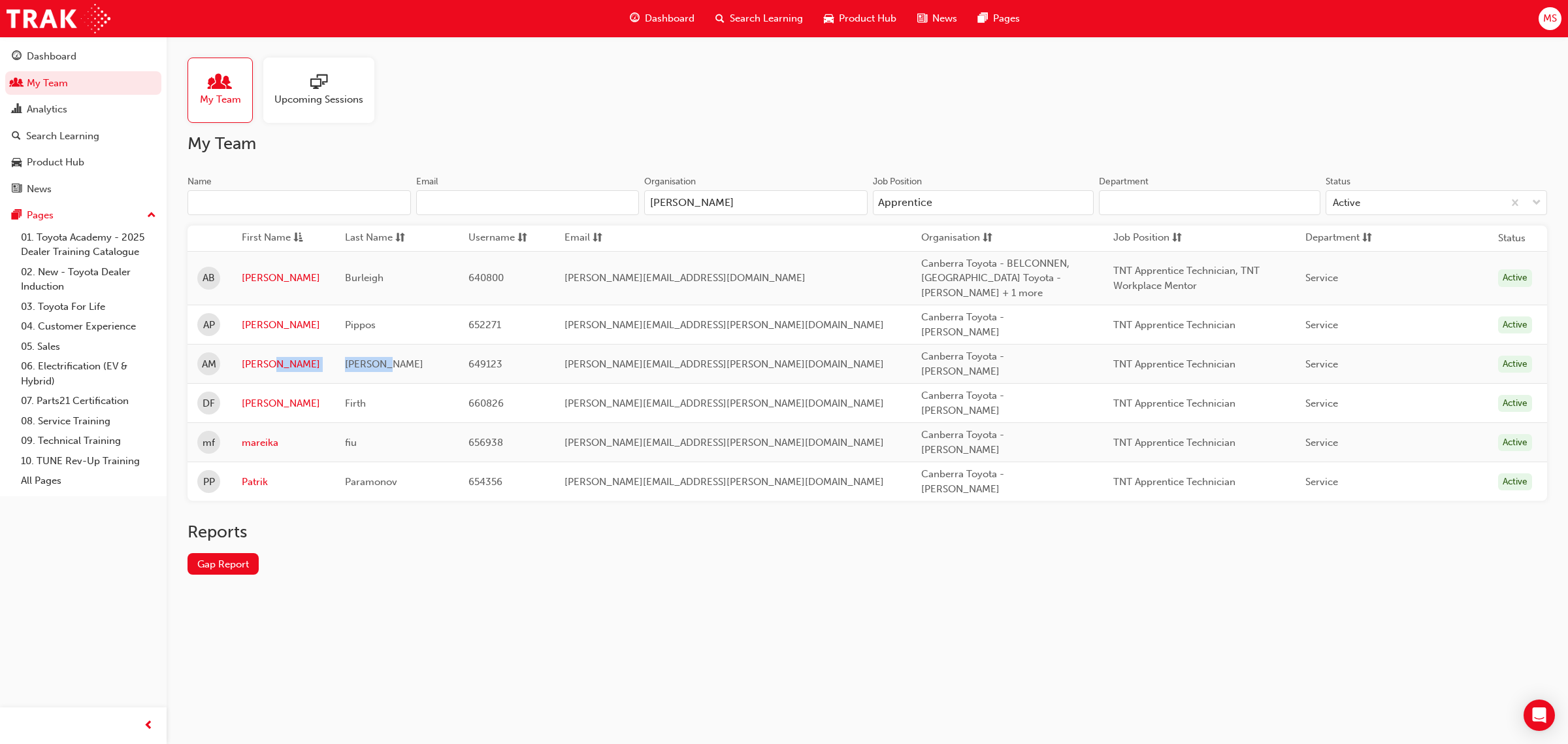
drag, startPoint x: 400, startPoint y: 345, endPoint x: 317, endPoint y: 346, distance: 83.0
click at [317, 346] on tr "AM Andrew Mulligan 649123 michael.fraser@canberratoyota.com.au Canberra Toyota …" at bounding box center [867, 364] width 1359 height 40
click at [505, 544] on div "Reports Gap Report" at bounding box center [867, 558] width 1359 height 74
click at [994, 396] on td "Canberra Toyota - [PERSON_NAME]" at bounding box center [1007, 404] width 192 height 40
click at [69, 137] on div "Search Learning" at bounding box center [62, 136] width 73 height 15
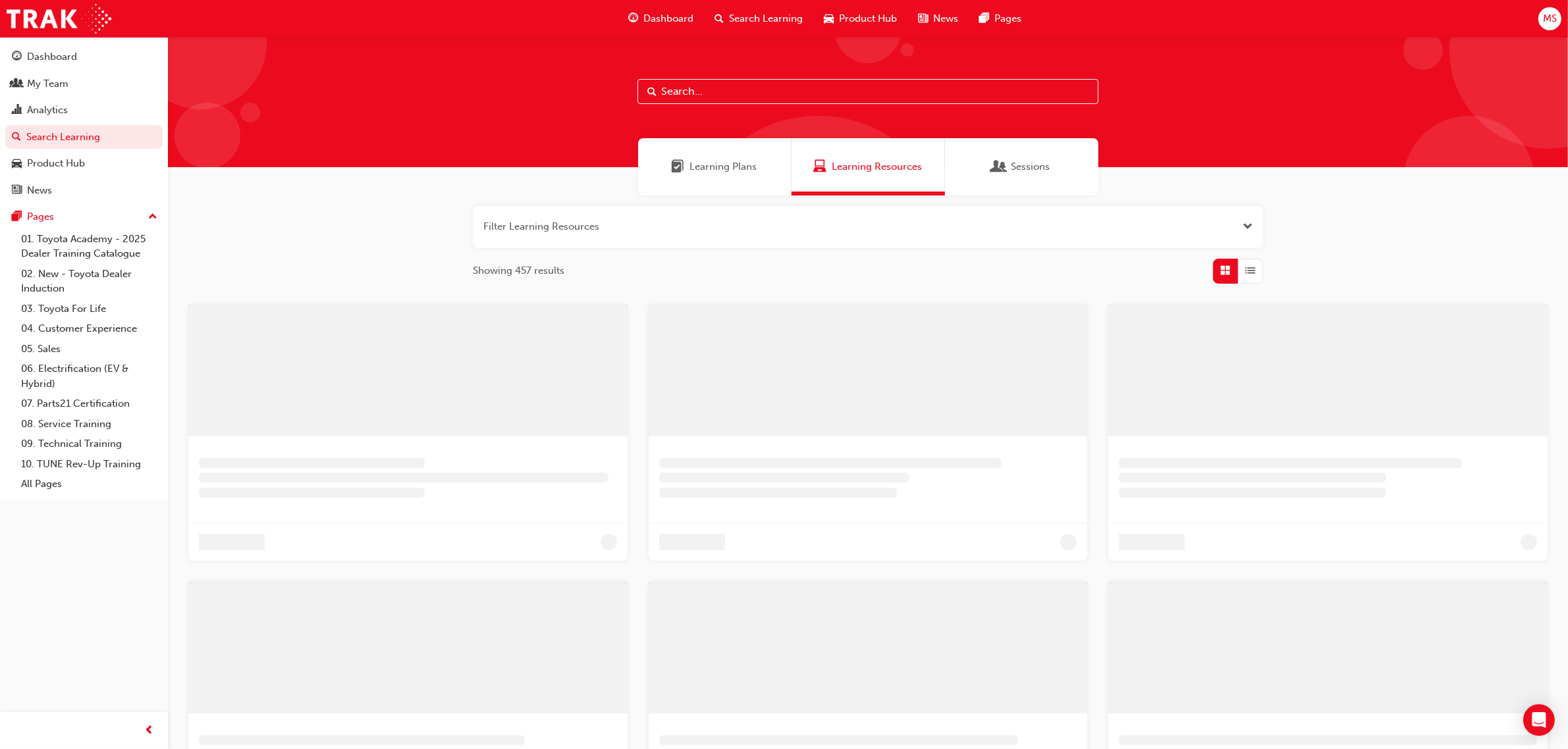
click at [733, 86] on input "text" at bounding box center [868, 91] width 461 height 25
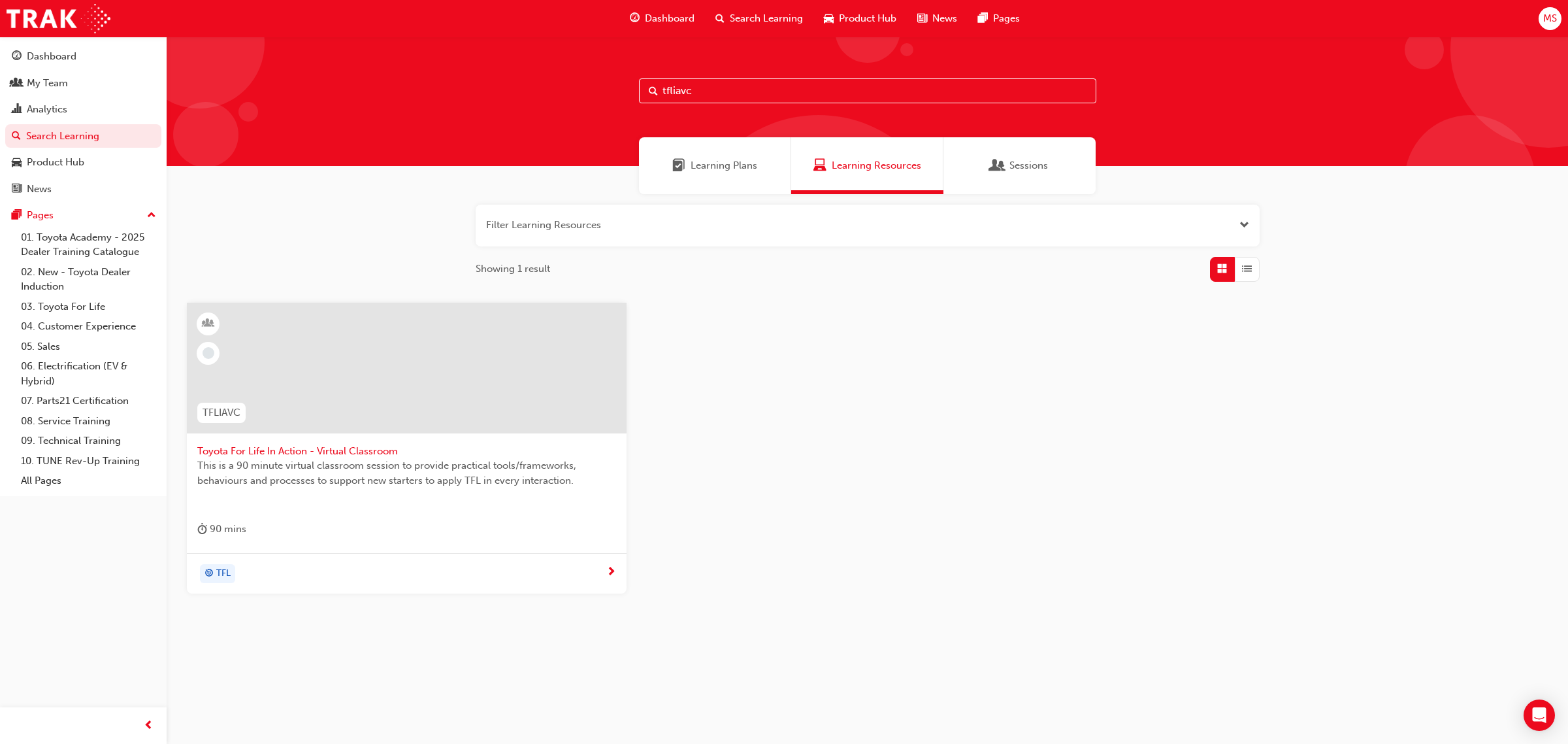
type input "tfliavc"
click at [279, 450] on span "Toyota For Life In Action - Virtual Classroom" at bounding box center [406, 452] width 419 height 15
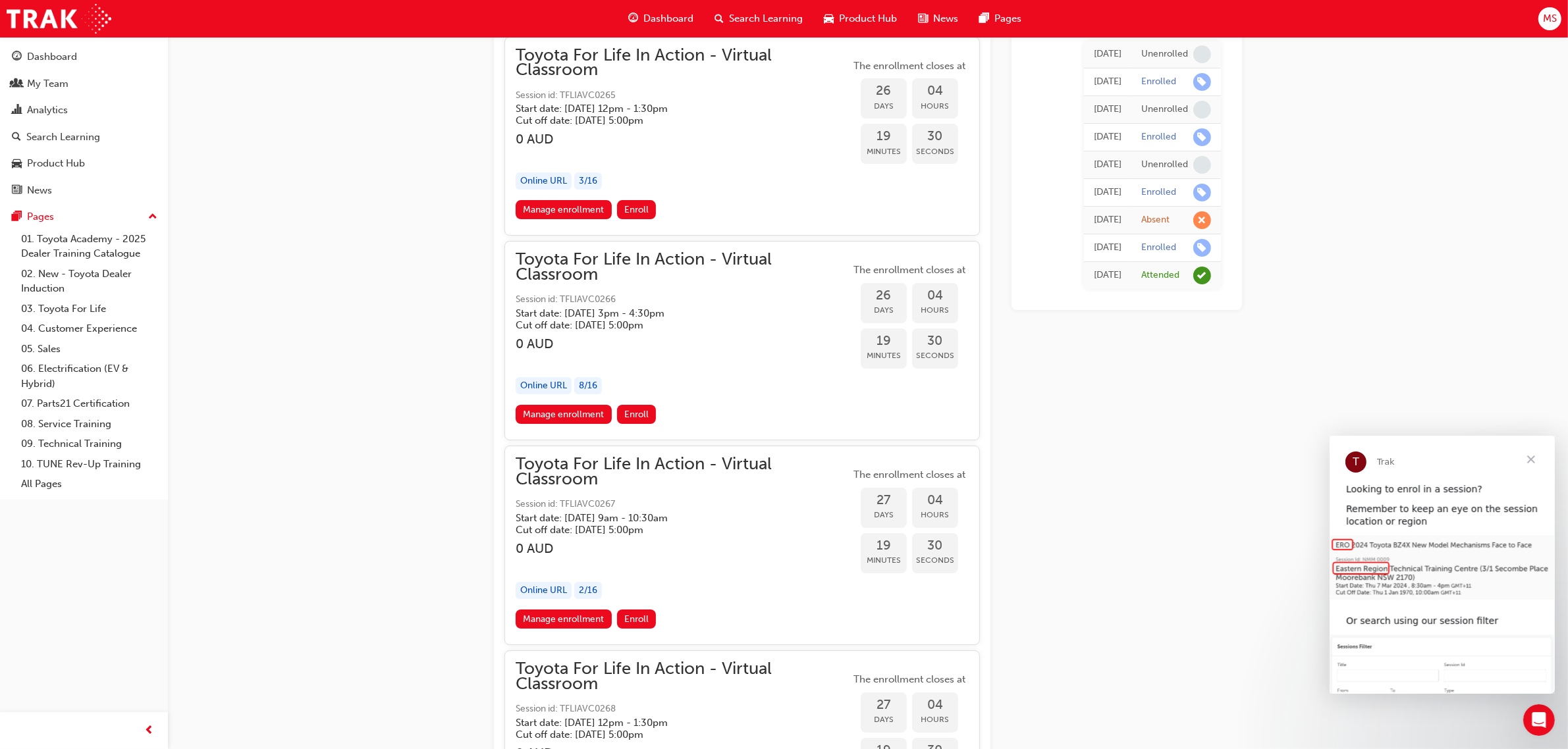
scroll to position [12149, 0]
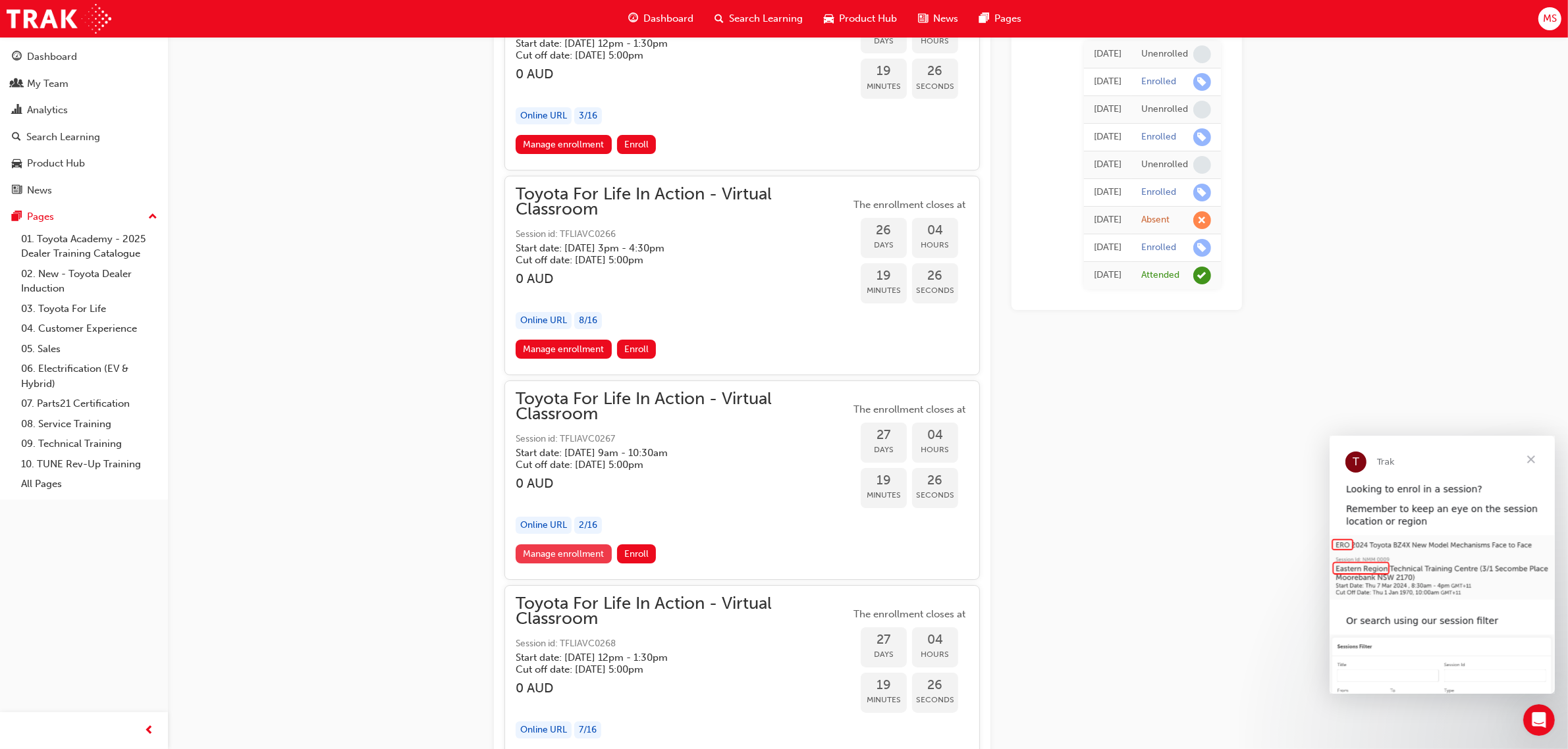
click at [568, 544] on link "Manage enrollment" at bounding box center [563, 554] width 96 height 19
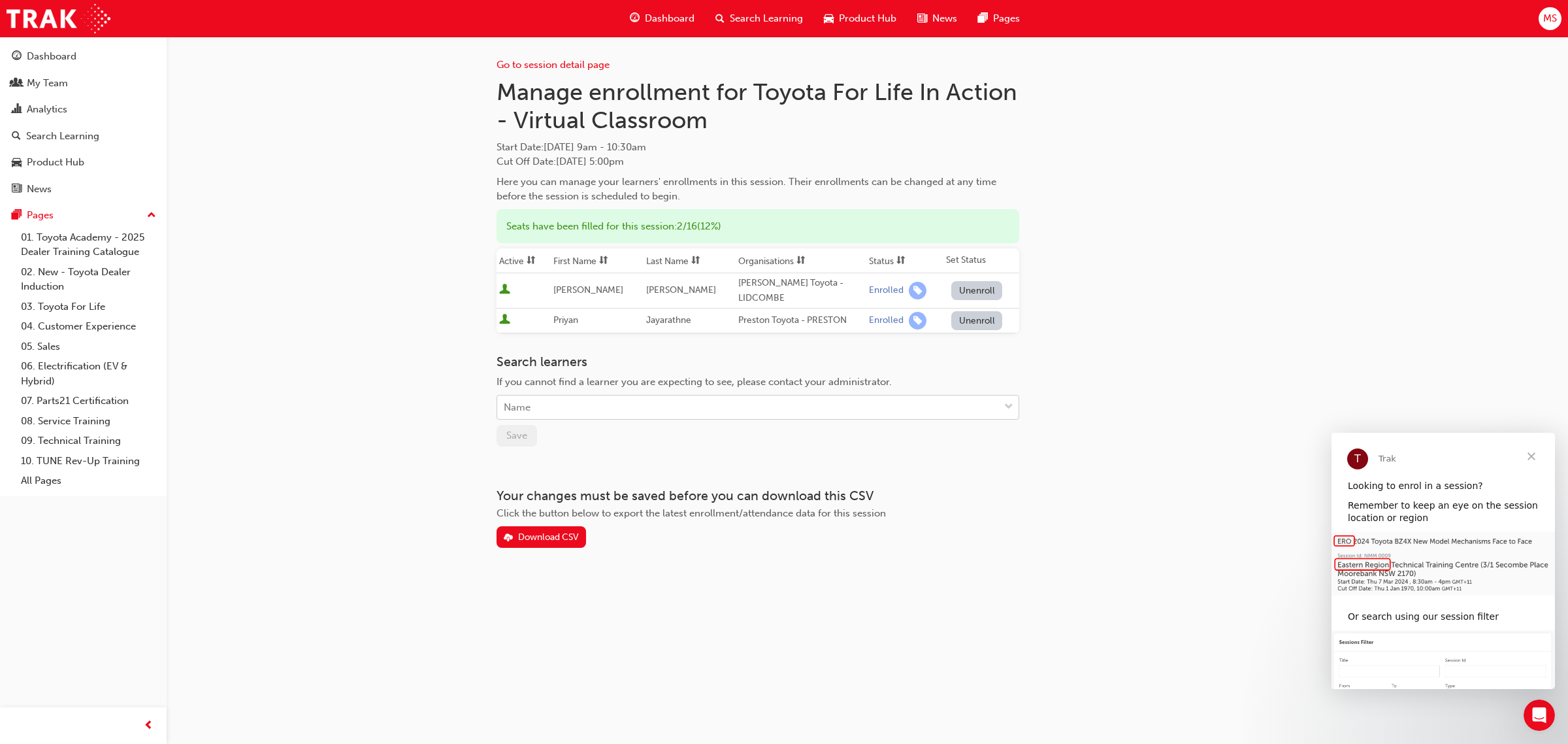
click at [605, 407] on div "Name" at bounding box center [747, 407] width 502 height 23
type input "drew"
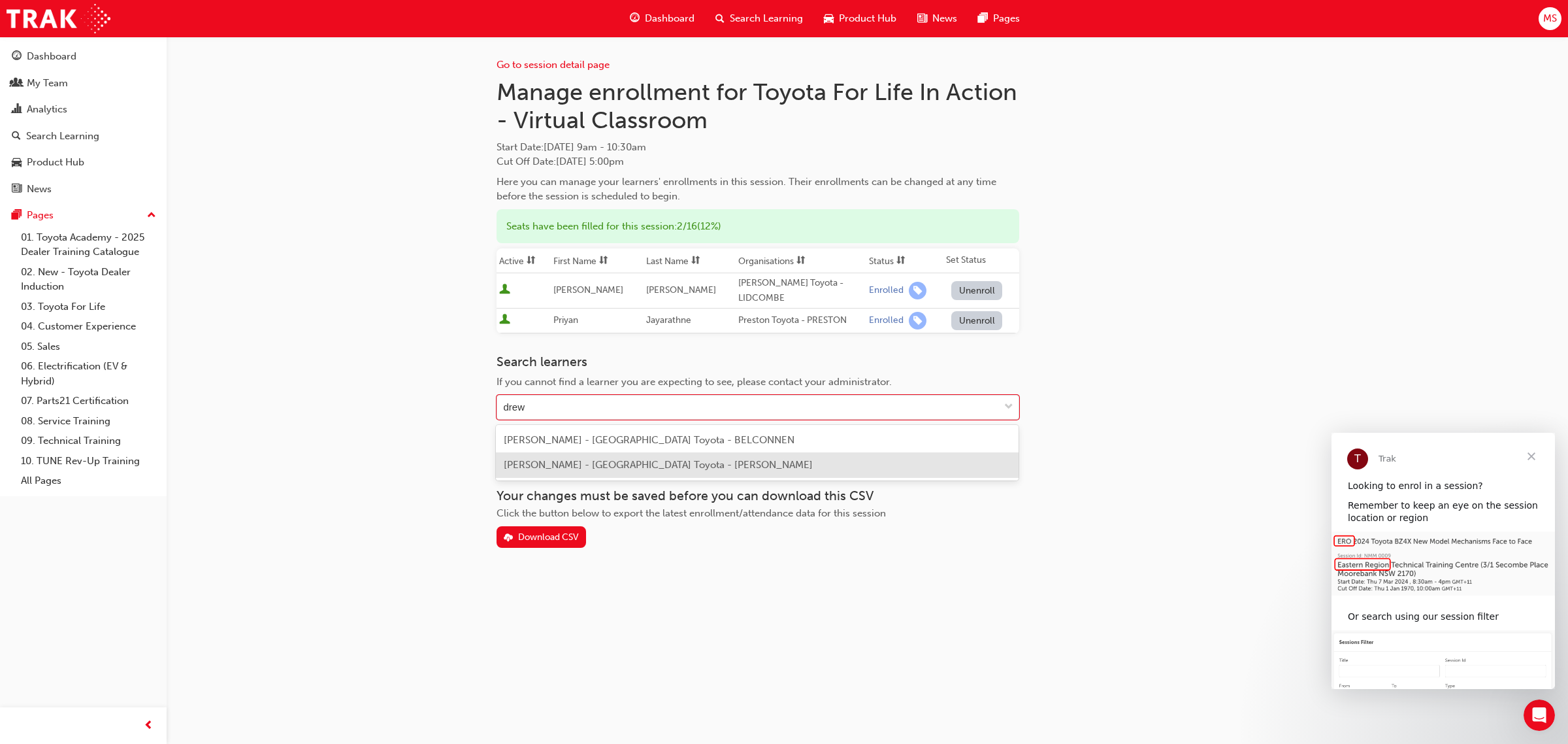
click at [657, 469] on span "Drew Firth - Canberra Toyota - PHILLIP" at bounding box center [658, 465] width 309 height 11
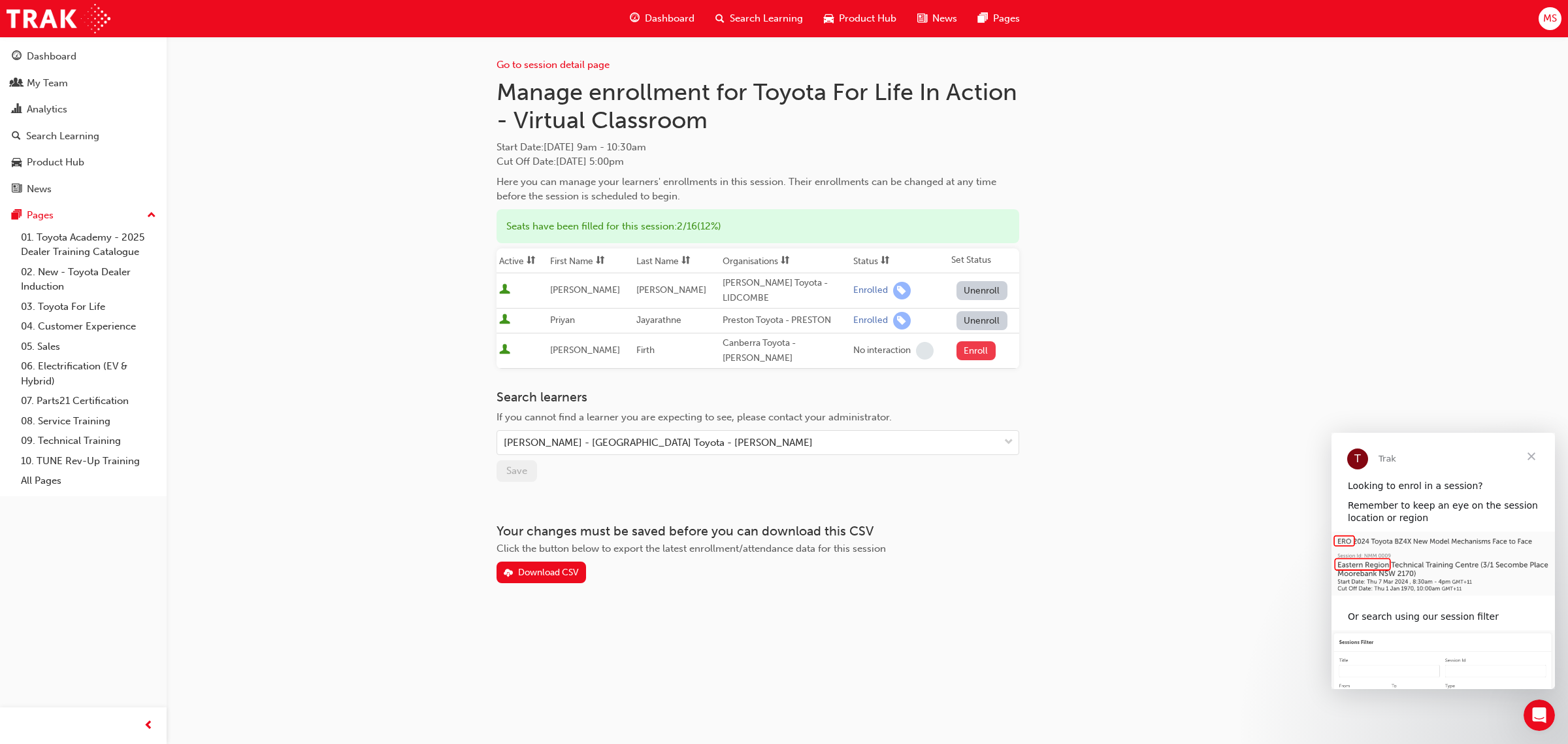
click at [981, 341] on button "Enroll" at bounding box center [977, 350] width 40 height 19
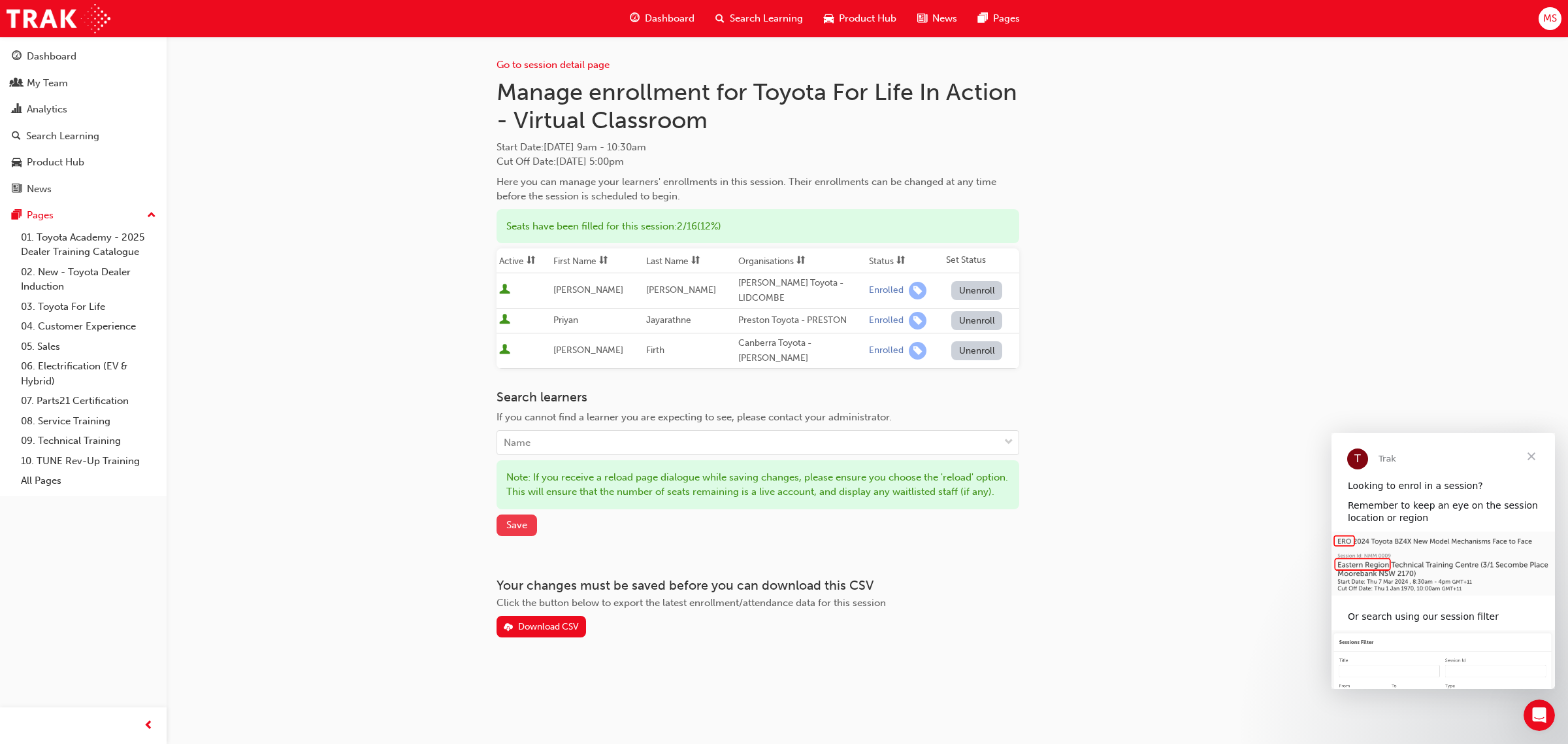
click at [516, 525] on span "Save" at bounding box center [516, 525] width 21 height 11
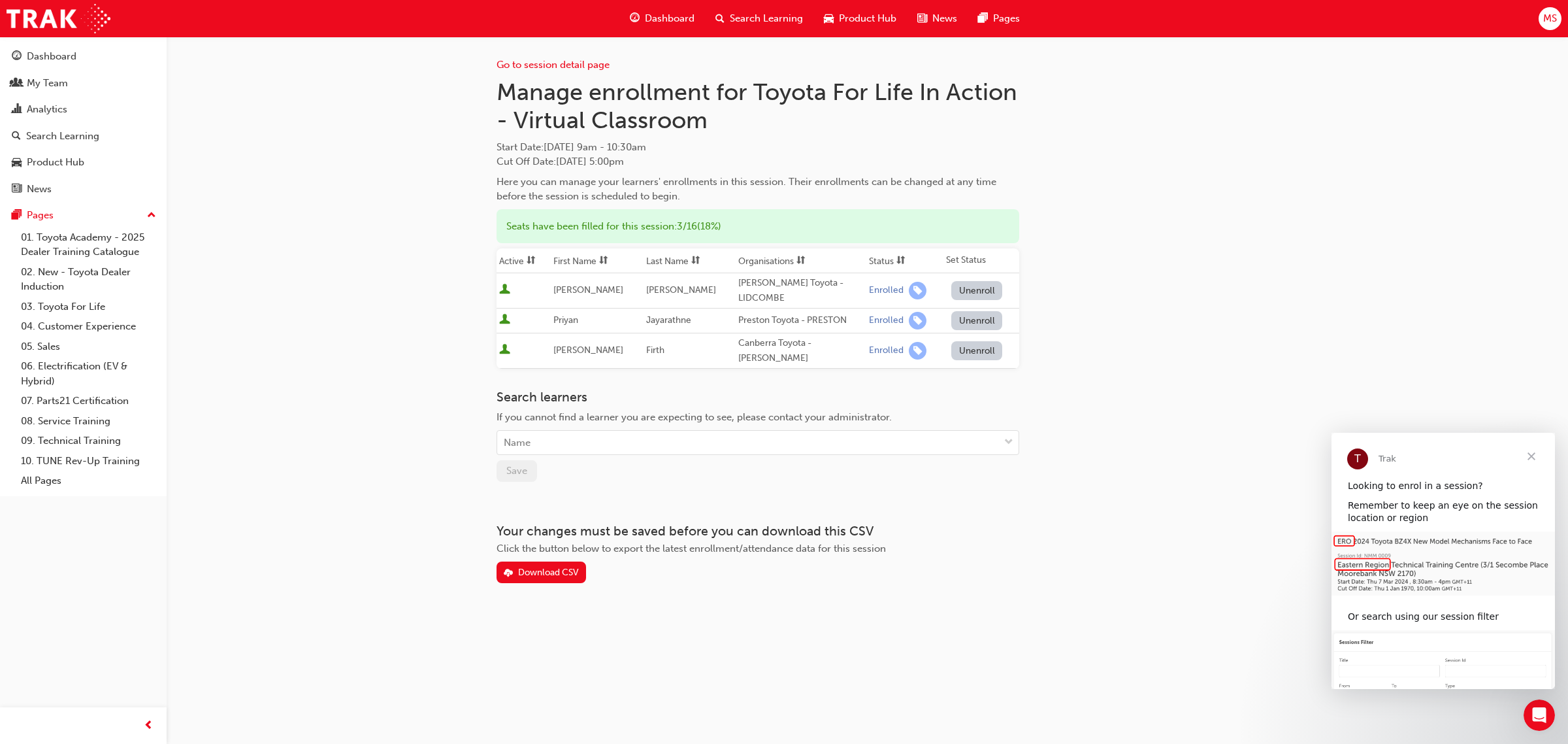
click at [1354, 351] on div "Go to session detail page Manage enrollment for Toyota For Life In Action - Vir…" at bounding box center [784, 372] width 1568 height 744
click at [1331, 321] on div "Go to session detail page Manage enrollment for Toyota For Life In Action - Vir…" at bounding box center [784, 372] width 1568 height 744
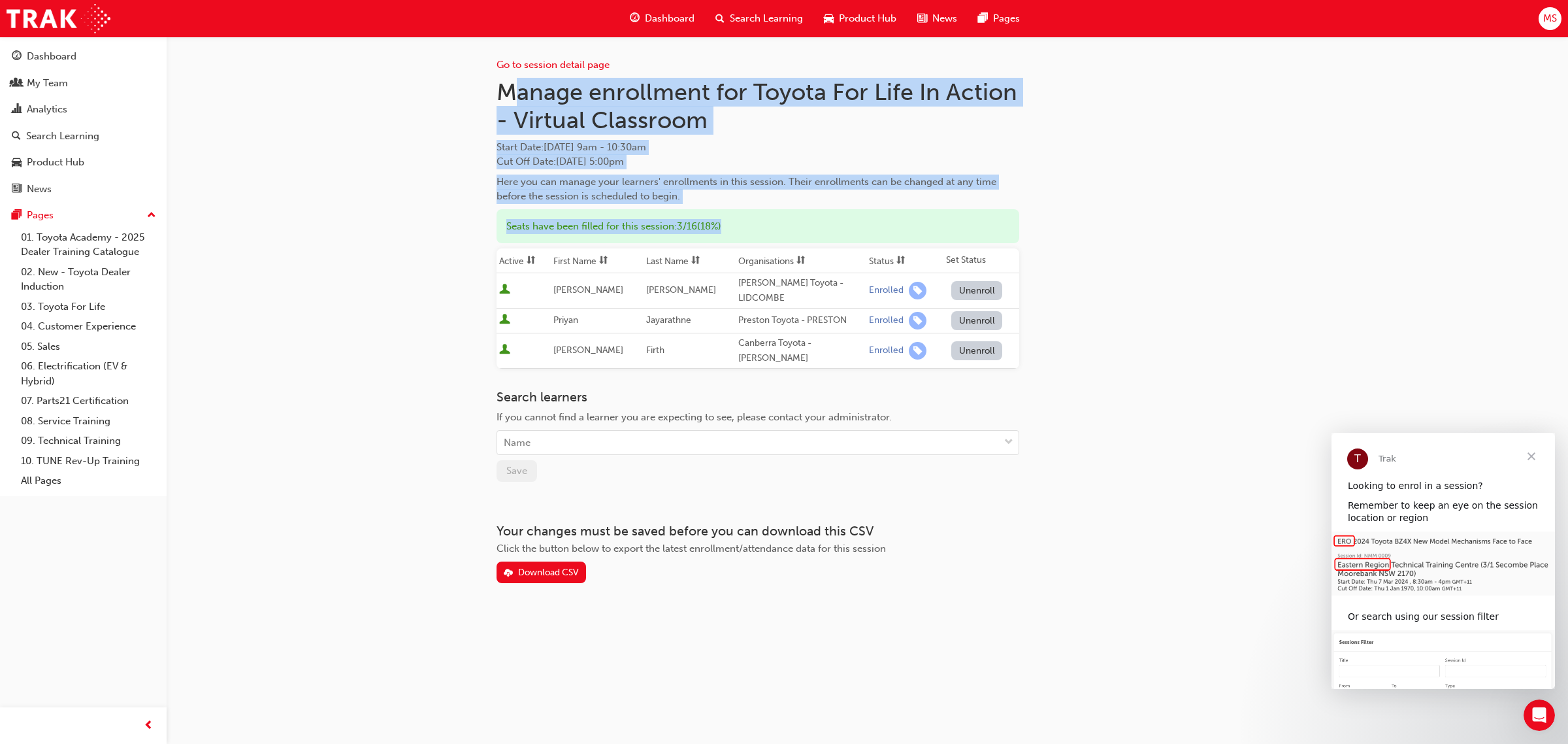
drag, startPoint x: 508, startPoint y: 80, endPoint x: 893, endPoint y: 224, distance: 411.0
click at [860, 224] on div "Go to session detail page Manage enrollment for Toyota For Life In Action - Vir…" at bounding box center [757, 310] width 523 height 547
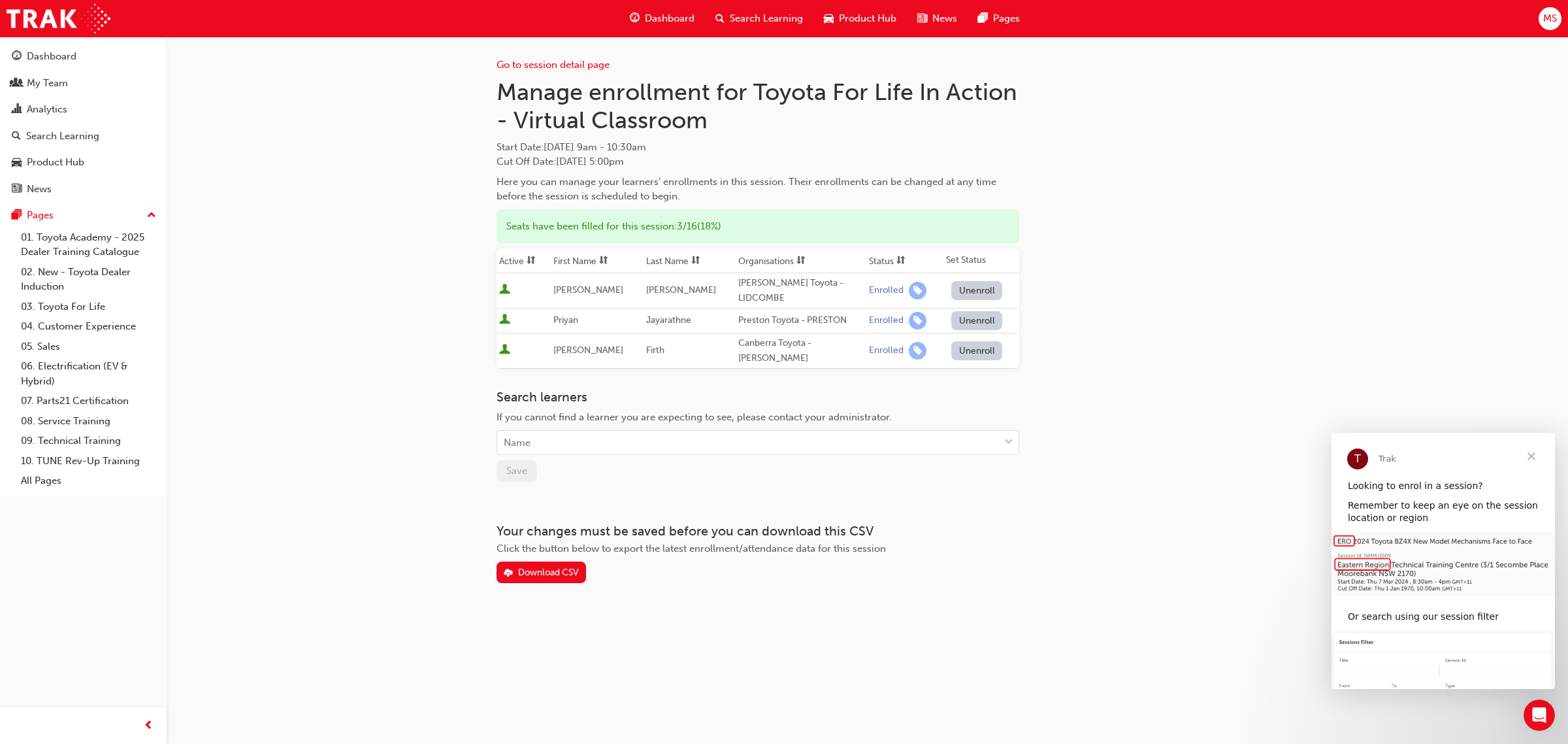
drag, startPoint x: 1216, startPoint y: 247, endPoint x: 1547, endPoint y: 238, distance: 331.1
click at [1220, 247] on div "Go to session detail page Manage enrollment for Toyota For Life In Action - Vir…" at bounding box center [867, 310] width 742 height 547
drag, startPoint x: 583, startPoint y: 71, endPoint x: 590, endPoint y: 69, distance: 7.3
click at [583, 71] on div "Go to session detail page" at bounding box center [757, 54] width 523 height 36
click at [572, 65] on link "Go to session detail page" at bounding box center [553, 64] width 113 height 11
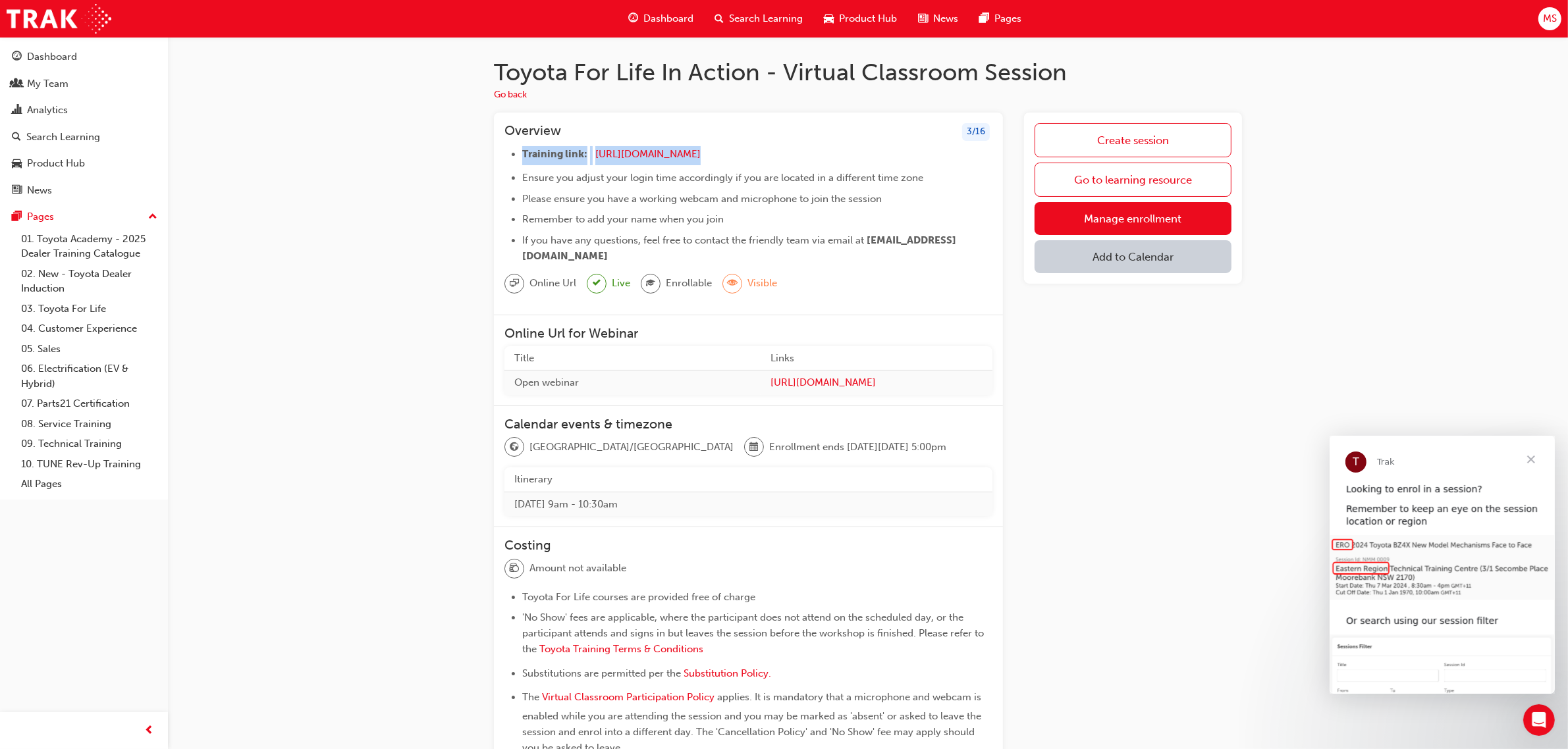
drag, startPoint x: 771, startPoint y: 155, endPoint x: 508, endPoint y: 158, distance: 263.0
click at [508, 158] on ul "Training link: https://zoom.us/j/5450758959 ​ Ensure you adjust your login time…" at bounding box center [749, 205] width 488 height 118
click at [857, 235] on span "If you have any questions, feel free to contact the friendly team via email at" at bounding box center [693, 240] width 342 height 11
drag, startPoint x: 739, startPoint y: 149, endPoint x: 514, endPoint y: 152, distance: 225.0
click at [522, 152] on li "Training link: [URL][DOMAIN_NAME] ​" at bounding box center [757, 156] width 470 height 19
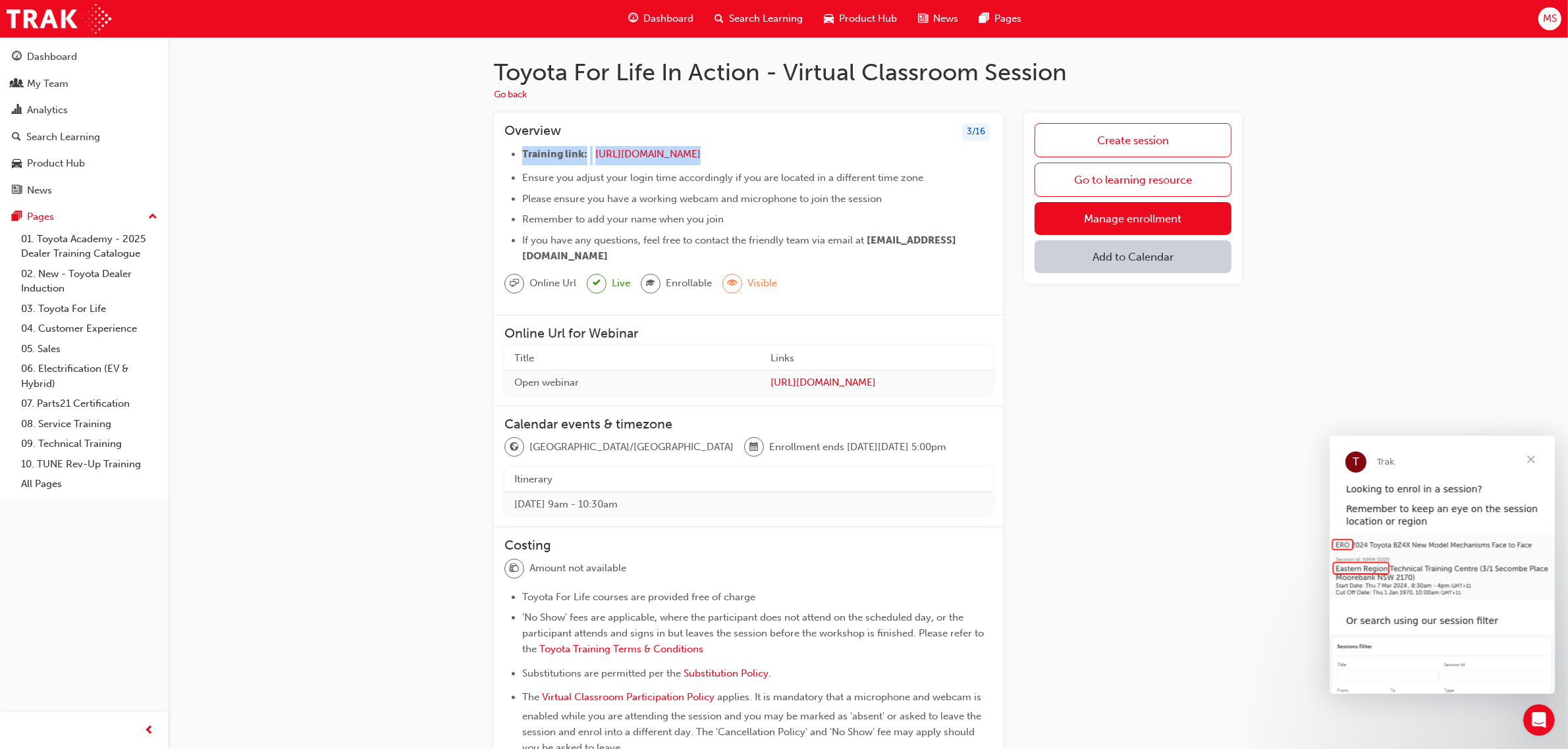
drag, startPoint x: 522, startPoint y: 152, endPoint x: 782, endPoint y: 159, distance: 260.1
click at [782, 159] on li "Training link: [URL][DOMAIN_NAME] ​" at bounding box center [757, 156] width 470 height 19
copy li "Training link: https://zoom.us/j/5450758959"
click at [1391, 494] on div "Looking to enrol in a session?" at bounding box center [1441, 488] width 193 height 13
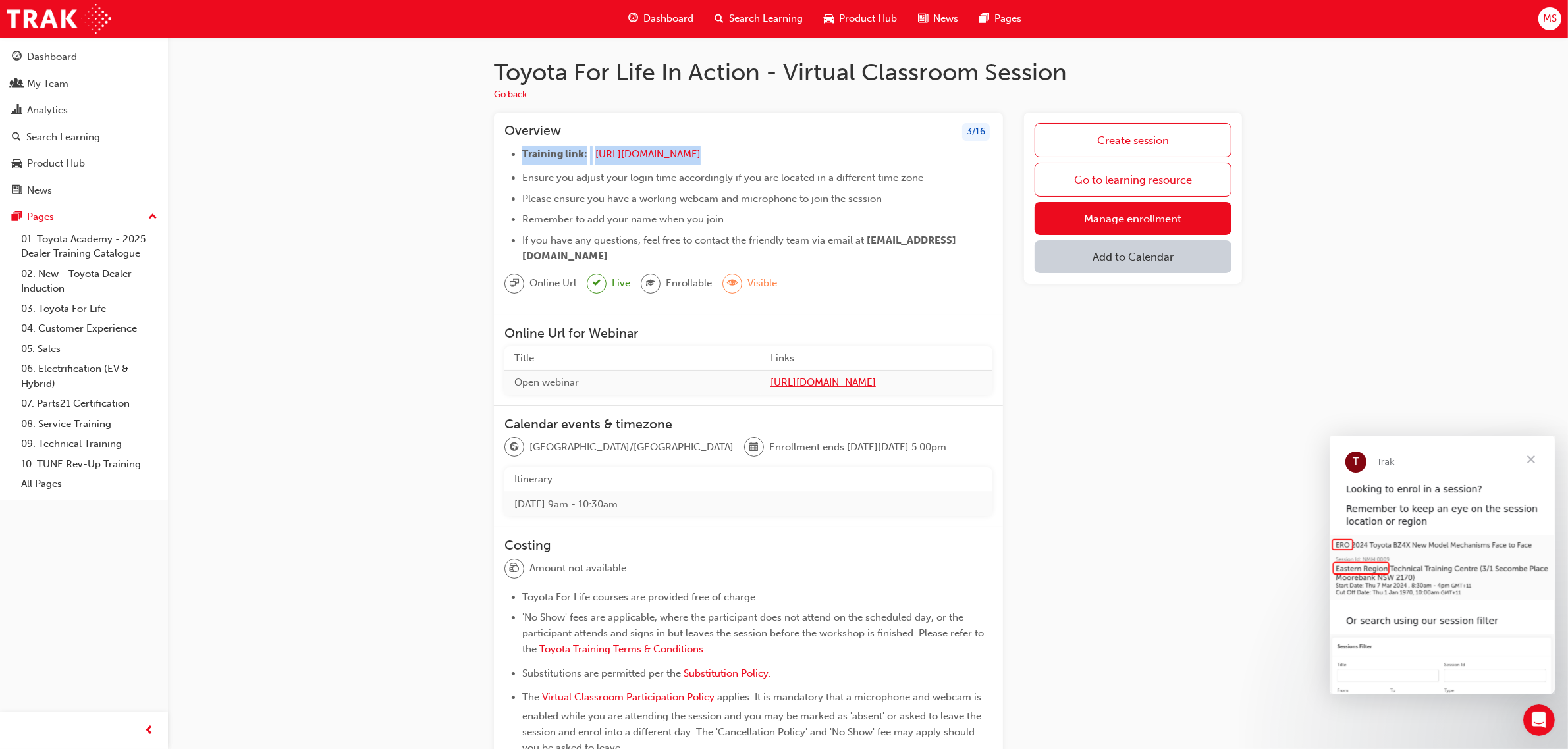
click at [804, 383] on span "[URL][DOMAIN_NAME]" at bounding box center [876, 383] width 212 height 15
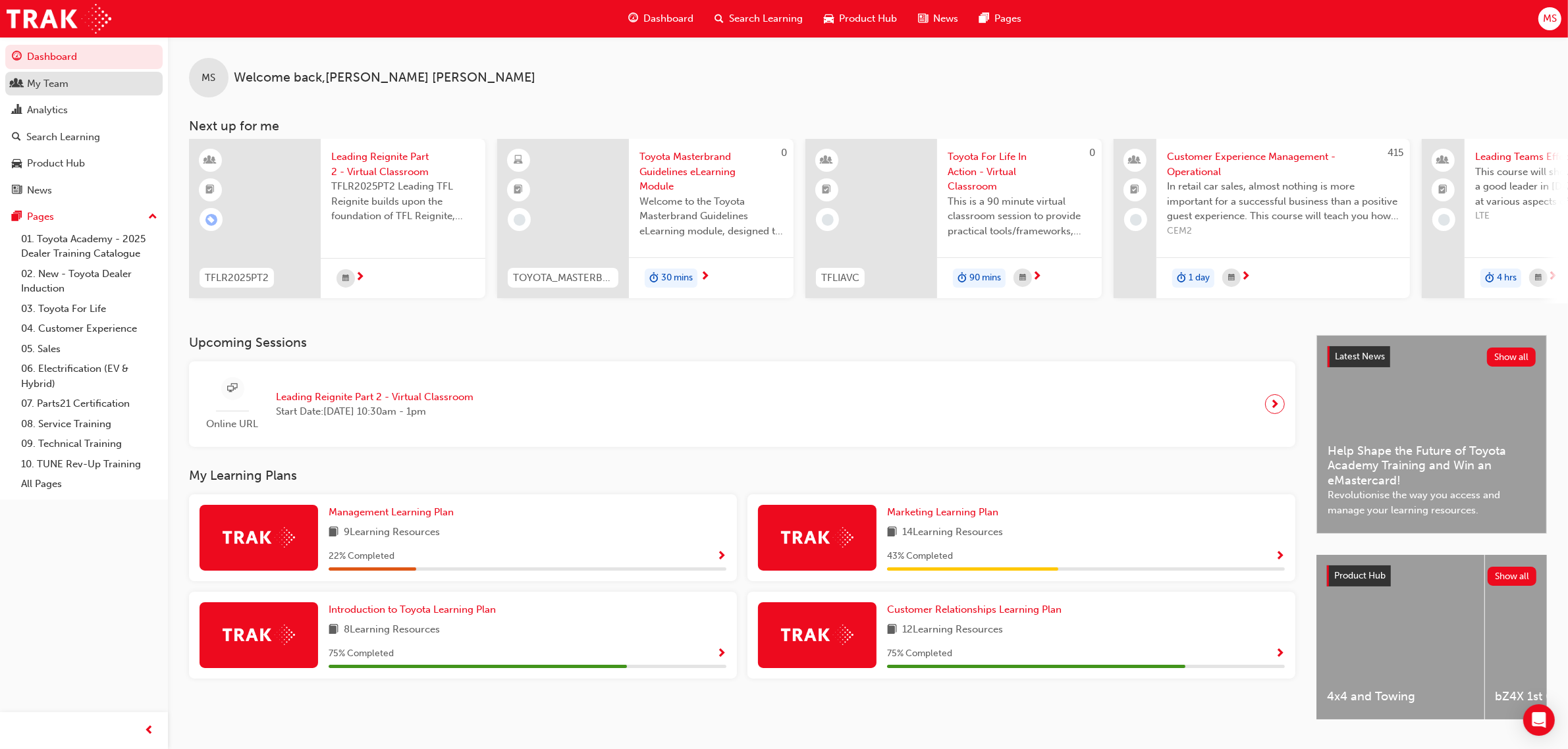
drag, startPoint x: 38, startPoint y: 81, endPoint x: 58, endPoint y: 82, distance: 20.0
click at [38, 81] on div "My Team" at bounding box center [48, 84] width 41 height 15
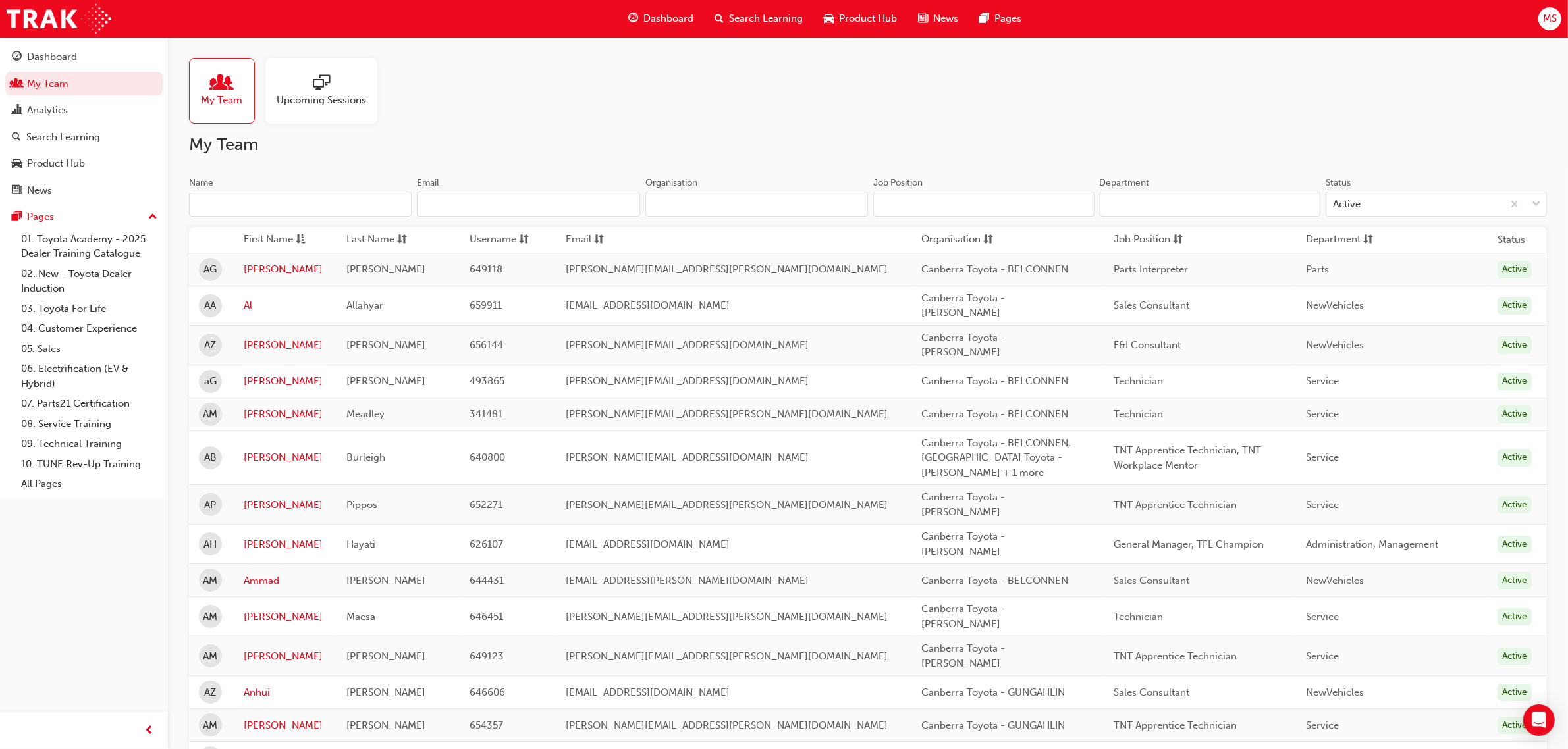
click at [329, 212] on input "Name" at bounding box center [300, 204] width 222 height 25
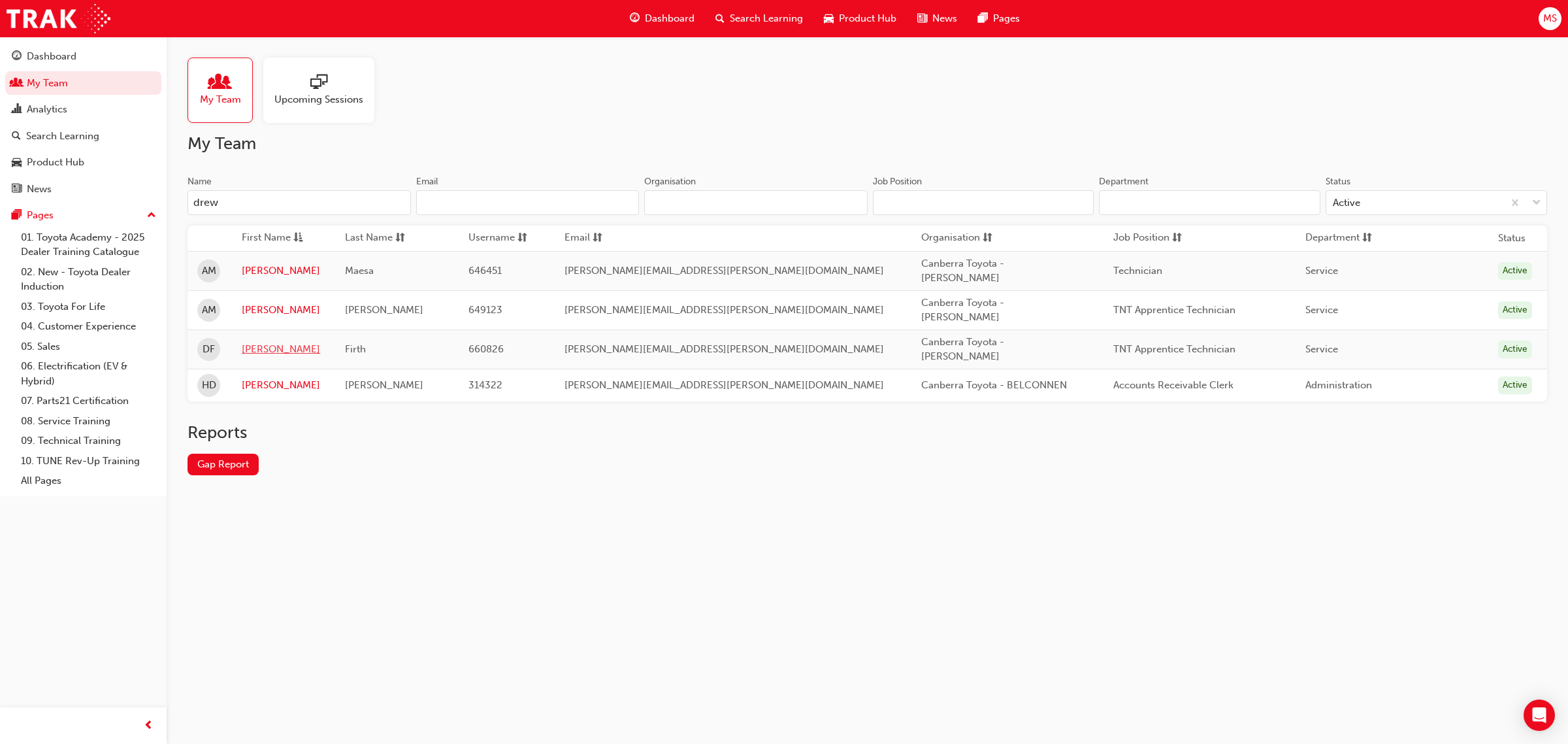
type input "drew"
click at [260, 342] on link "[PERSON_NAME]" at bounding box center [284, 350] width 84 height 15
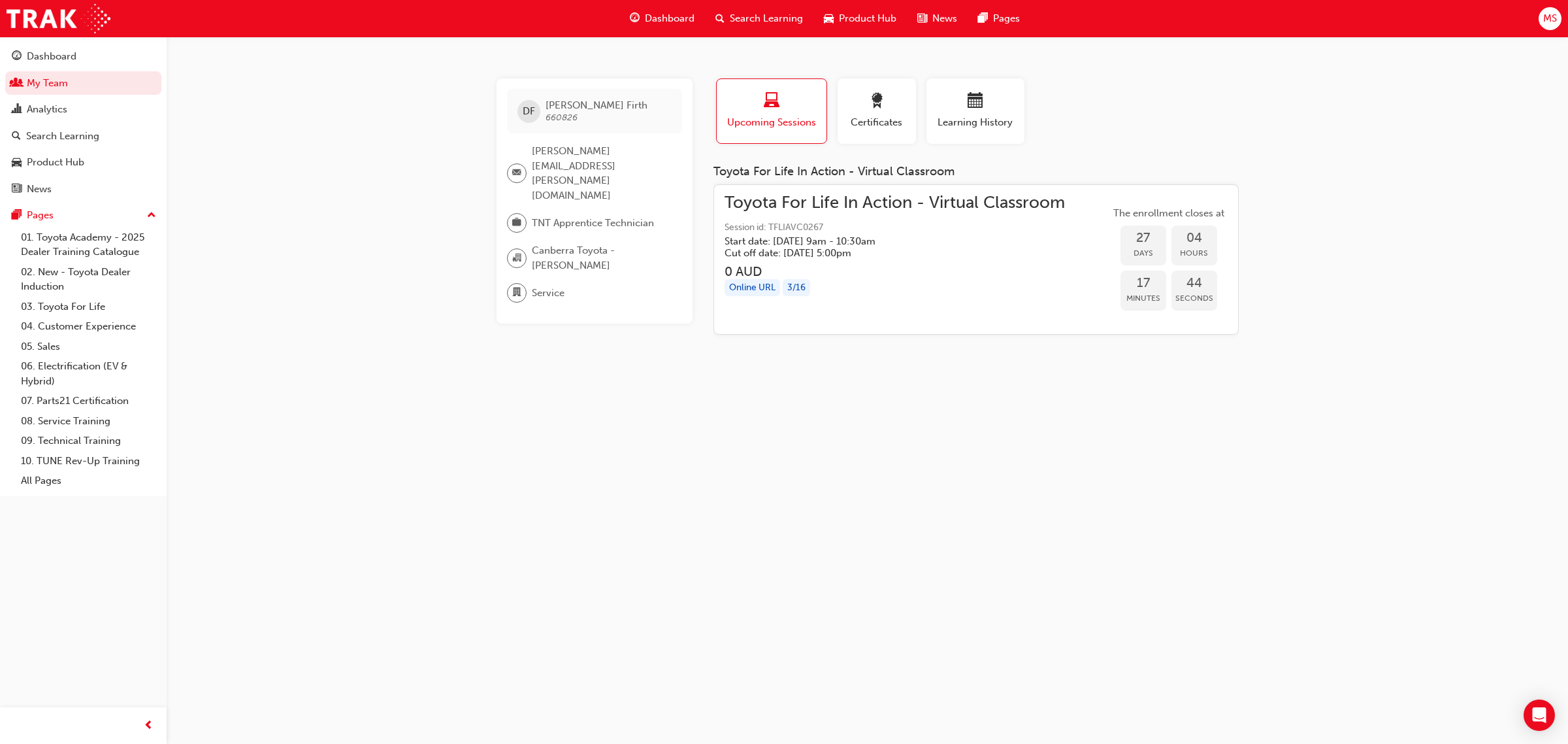
click at [939, 200] on span "Toyota For Life In Action - Virtual Classroom" at bounding box center [894, 203] width 340 height 15
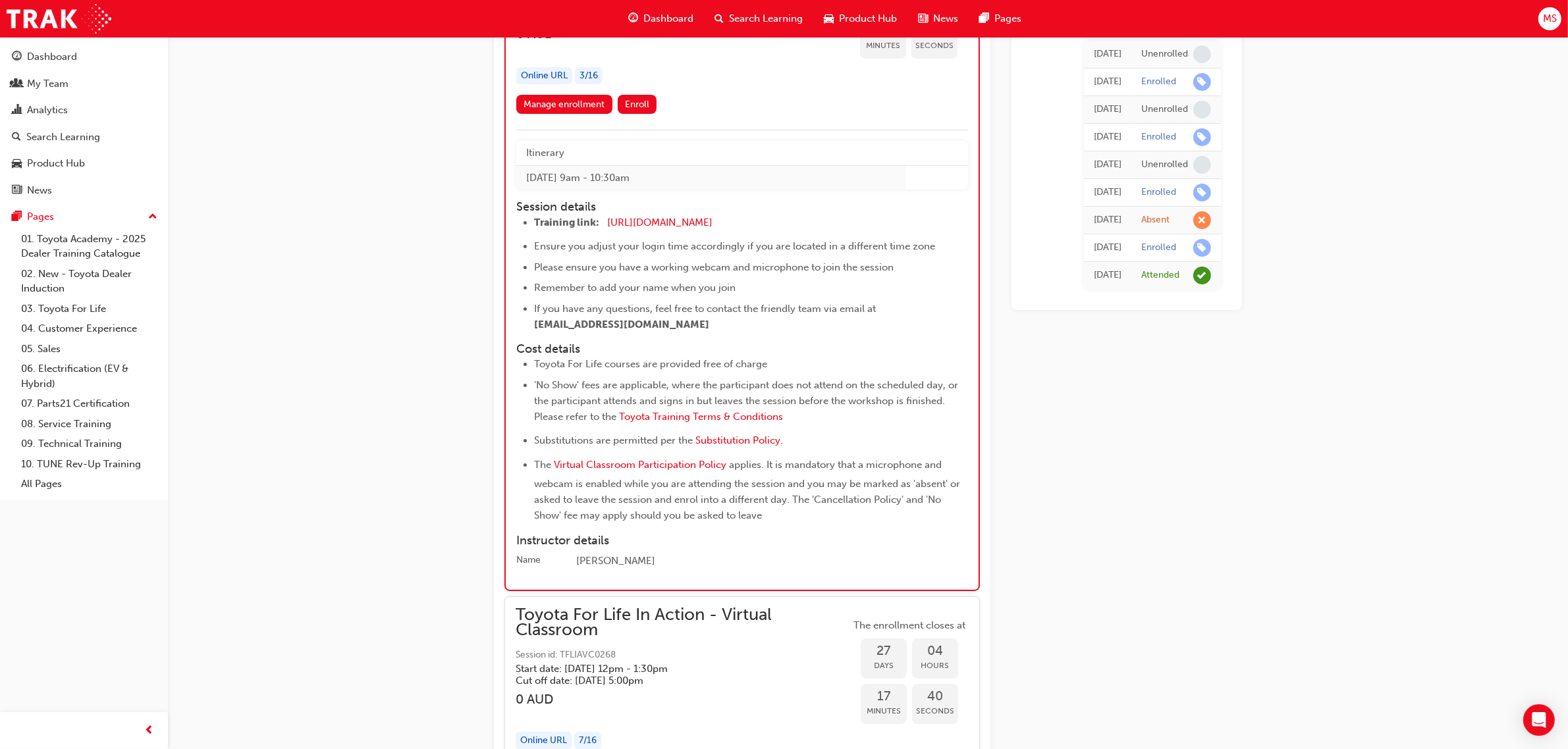
scroll to position [12600, 0]
drag, startPoint x: 754, startPoint y: 202, endPoint x: 603, endPoint y: 202, distance: 151.0
click at [603, 213] on li "Training link: [URL][DOMAIN_NAME] ​" at bounding box center [739, 222] width 410 height 19
copy li "[URL][DOMAIN_NAME]"
drag, startPoint x: 850, startPoint y: 304, endPoint x: 928, endPoint y: 374, distance: 104.8
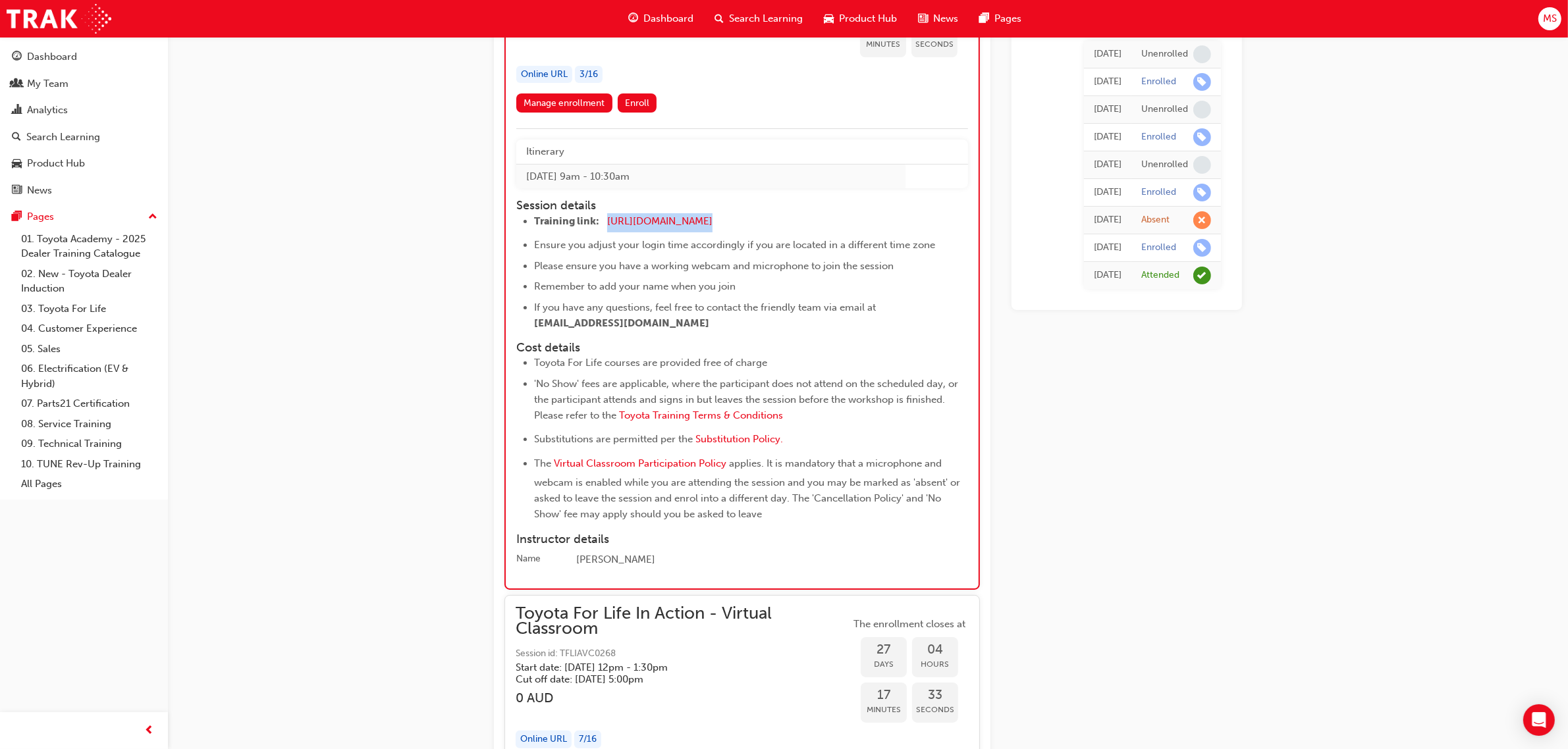
click at [850, 304] on li "If you have any questions, feel free to contact the friendly team via email at …" at bounding box center [739, 315] width 410 height 31
drag, startPoint x: 1346, startPoint y: 324, endPoint x: 1186, endPoint y: 323, distance: 160.0
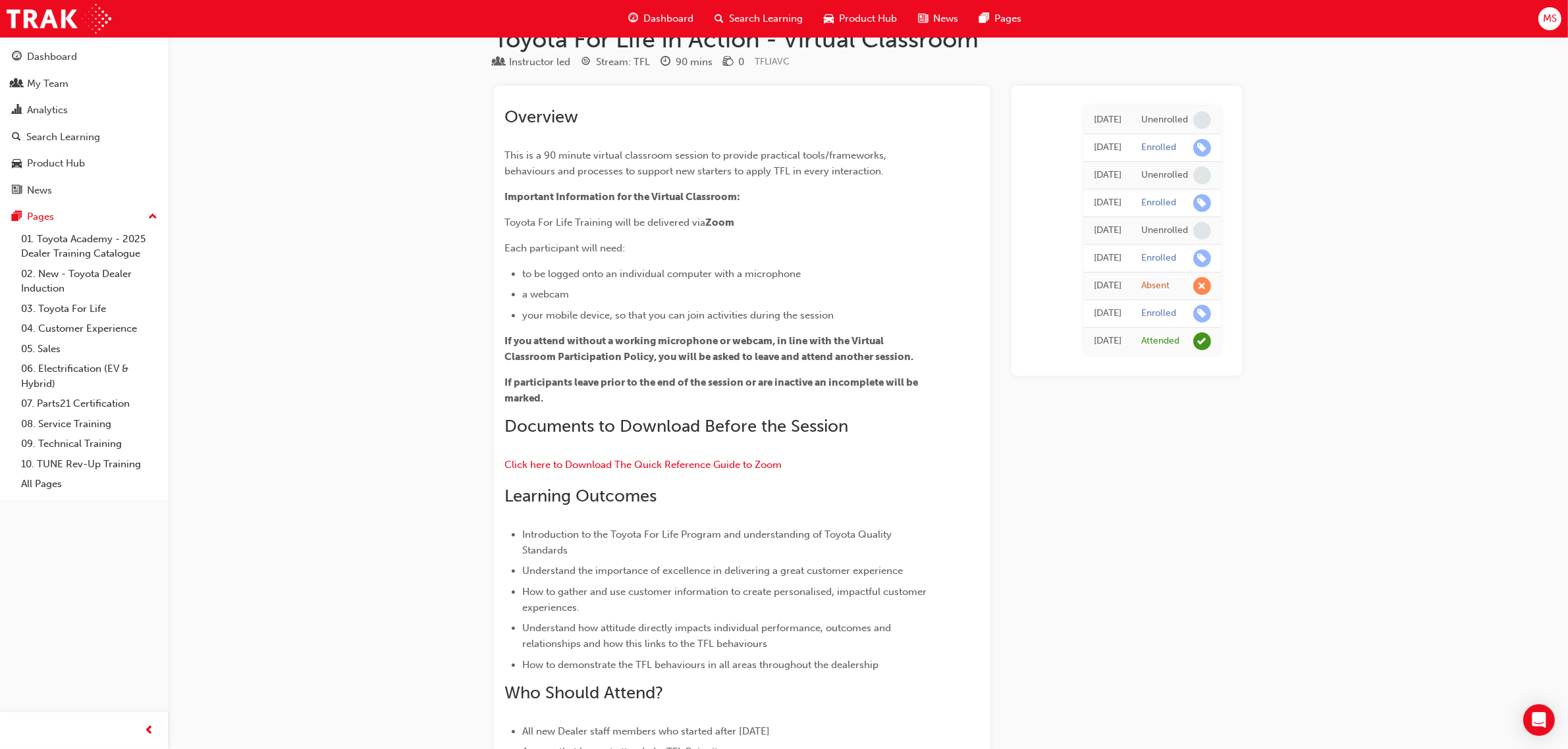
scroll to position [0, 0]
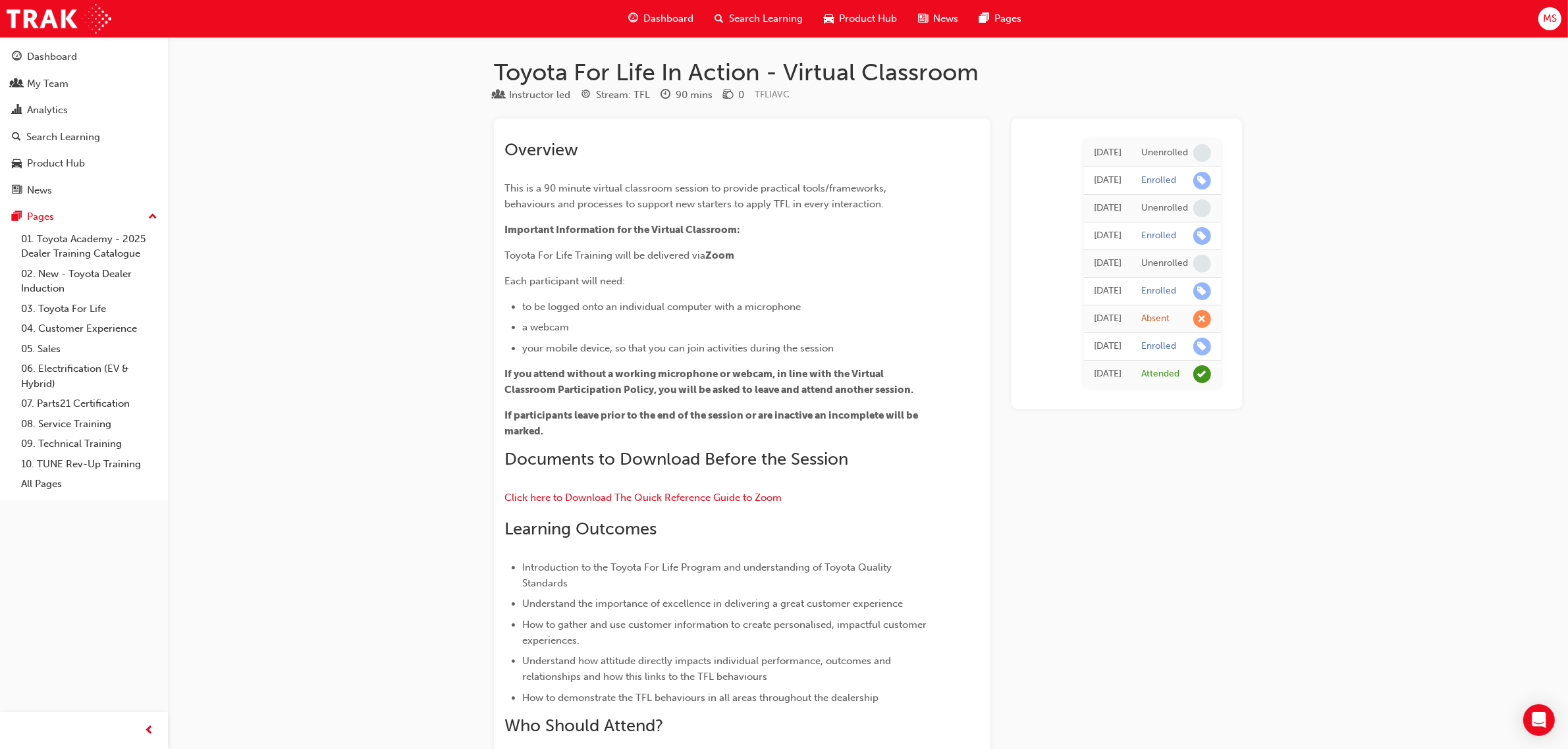
click at [1094, 376] on div "[DATE]" at bounding box center [1108, 374] width 28 height 15
drag, startPoint x: 1280, startPoint y: 389, endPoint x: 1102, endPoint y: 133, distance: 311.8
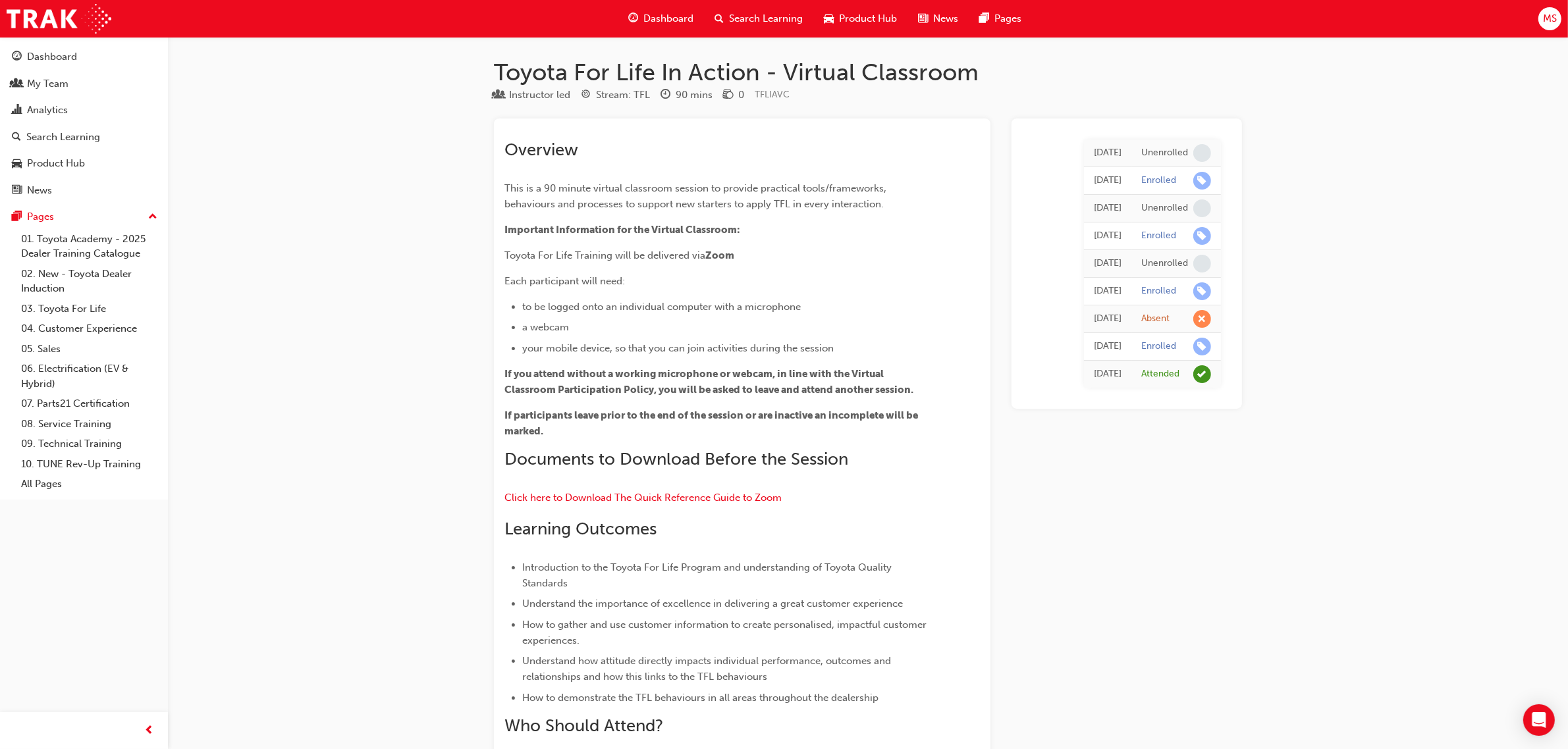
click at [815, 82] on h1 "Toyota For Life In Action - Virtual Classroom" at bounding box center [868, 73] width 748 height 29
click at [28, 54] on div "Dashboard" at bounding box center [51, 57] width 50 height 15
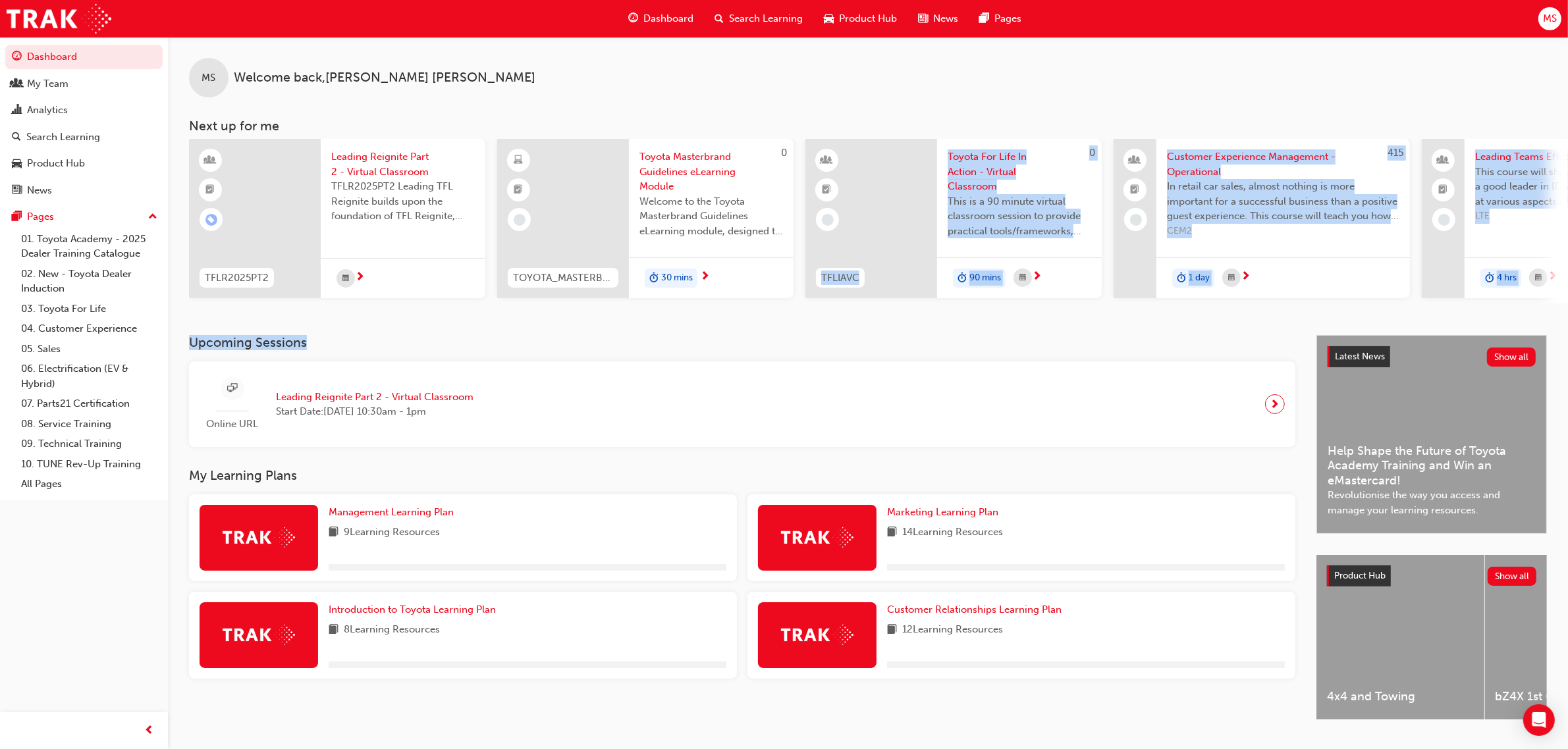
drag, startPoint x: 805, startPoint y: 347, endPoint x: 848, endPoint y: 356, distance: 43.9
click at [833, 352] on div "MS Welcome back , [PERSON_NAME] Next up for me TFLR2025PT2 Leading Reignite Par…" at bounding box center [868, 389] width 1400 height 706
click at [477, 344] on h3 "Upcoming Sessions" at bounding box center [742, 343] width 1106 height 15
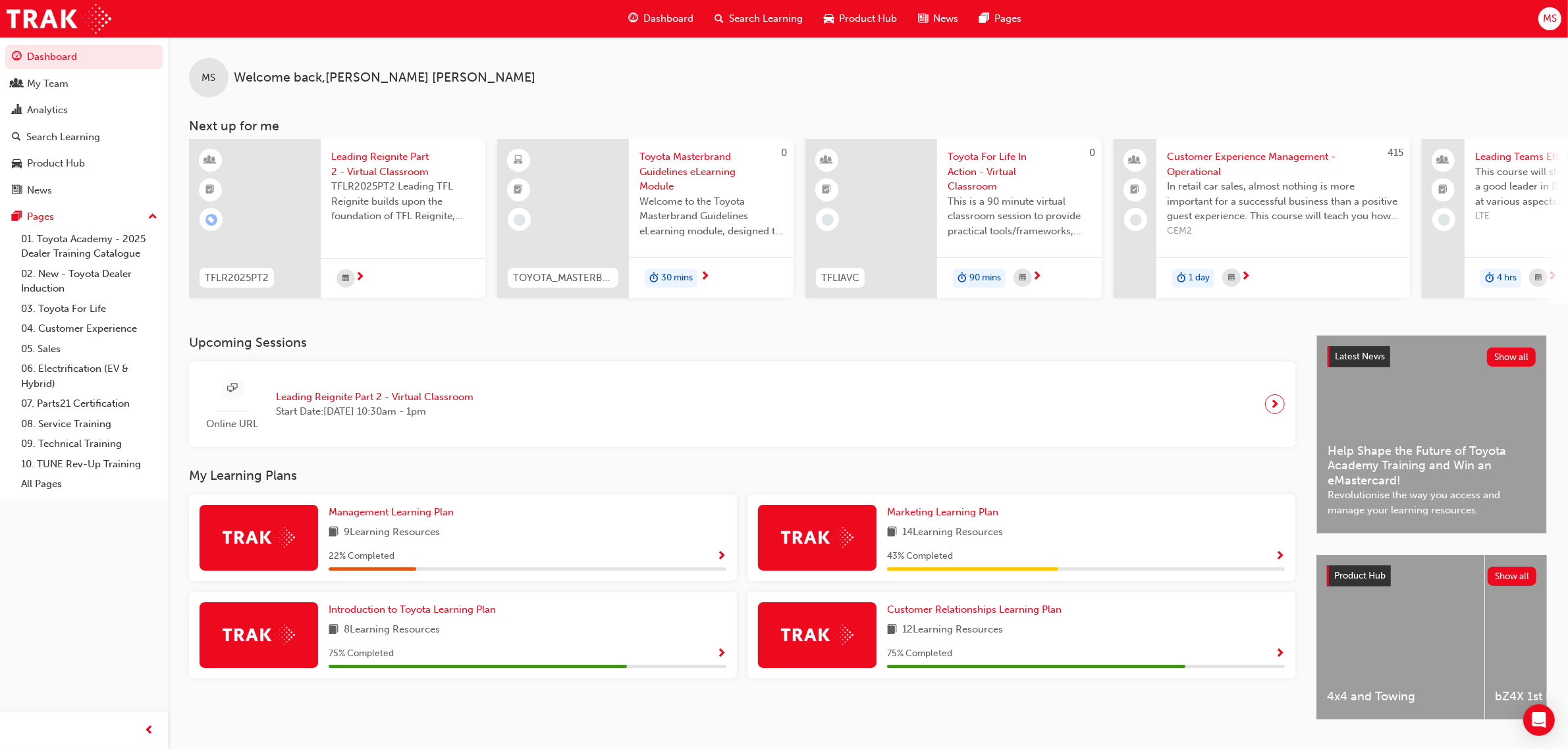
click at [848, 73] on div "MS Welcome back , [PERSON_NAME]" at bounding box center [868, 67] width 1400 height 61
click at [1166, 107] on div "MS Welcome back , [PERSON_NAME] Next up for me TFLR2025PT2 Leading Reignite Par…" at bounding box center [868, 170] width 1400 height 267
